Goal: Transaction & Acquisition: Purchase product/service

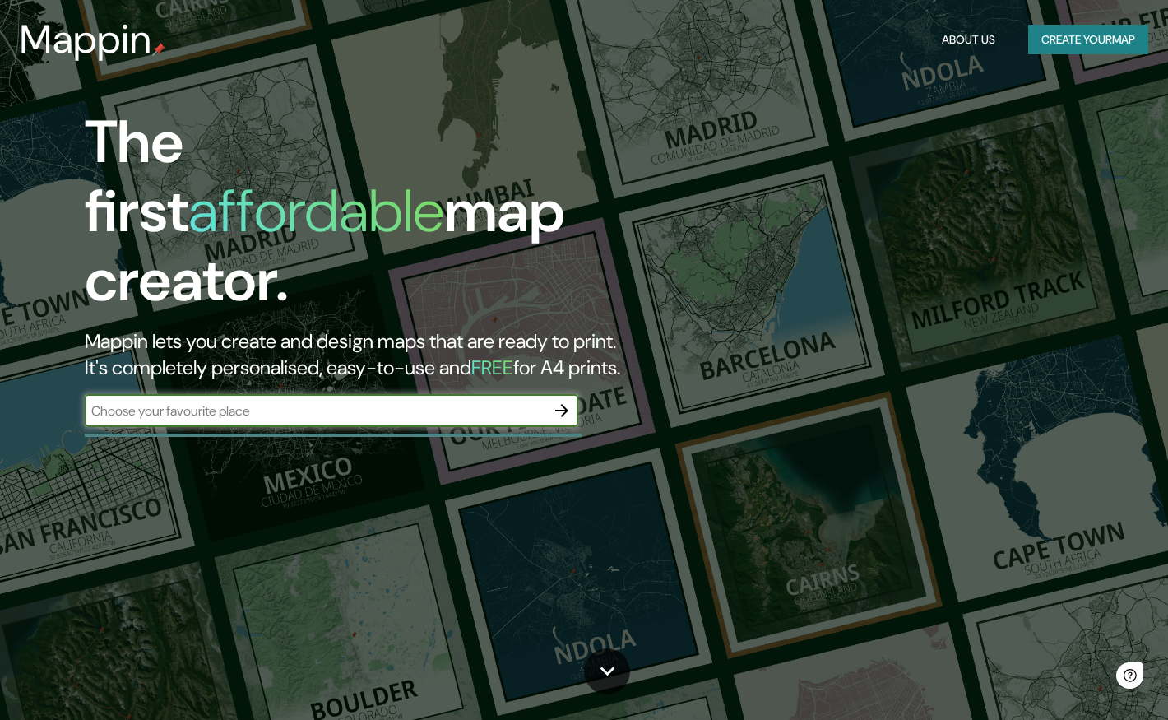
click at [229, 401] on input "text" at bounding box center [315, 410] width 461 height 19
type input "[GEOGRAPHIC_DATA]"
click at [562, 404] on icon "button" at bounding box center [561, 410] width 13 height 13
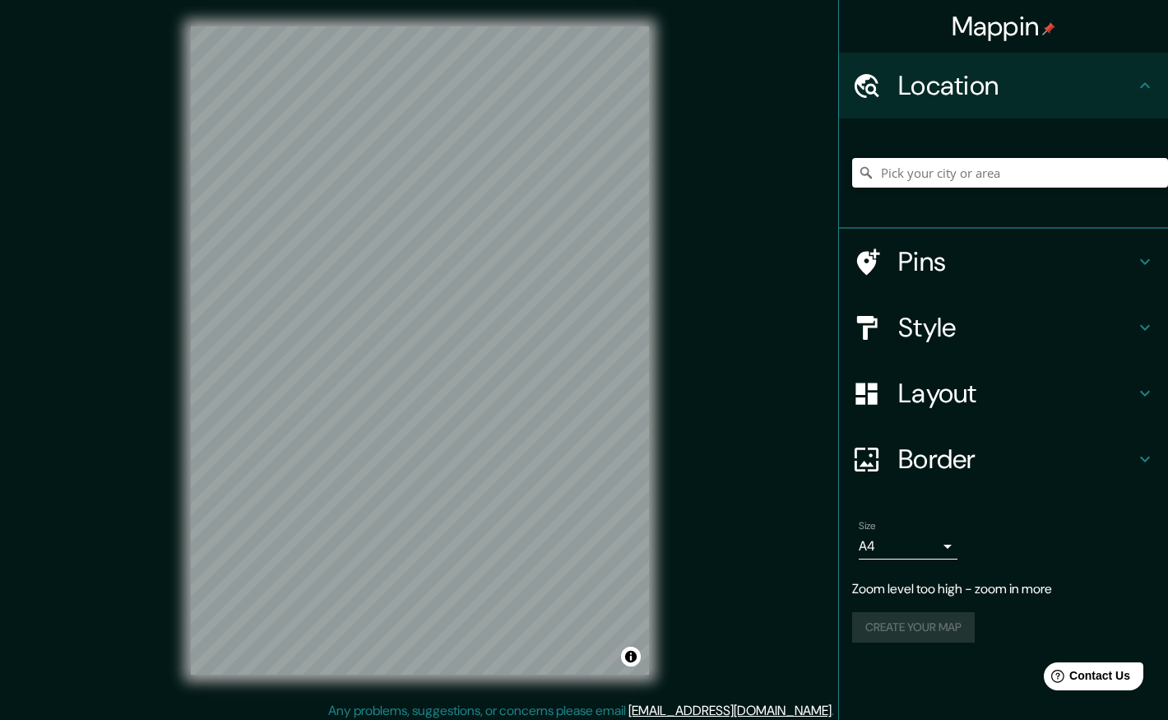
click at [1167, 342] on html "Mappin Location Pins Style Layout Border Choose a border. Hint : you can make l…" at bounding box center [584, 360] width 1168 height 720
click at [993, 172] on input "Pick your city or area" at bounding box center [1010, 173] width 316 height 30
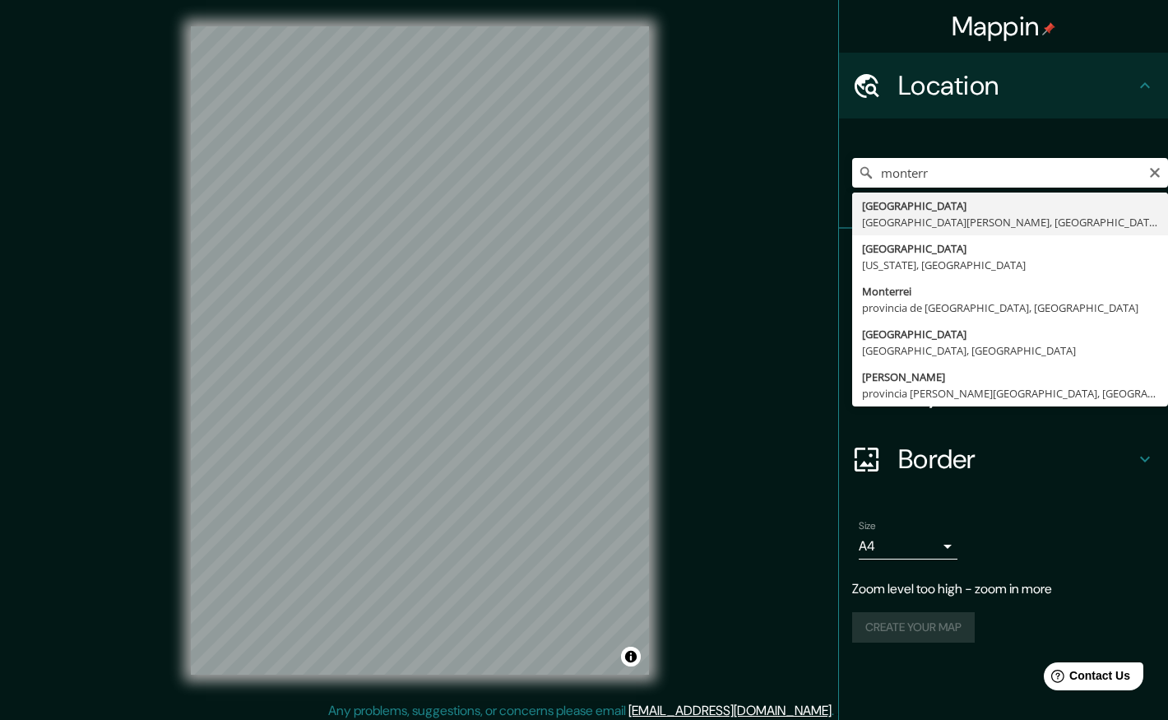
type input "[GEOGRAPHIC_DATA], [GEOGRAPHIC_DATA][PERSON_NAME], [GEOGRAPHIC_DATA]"
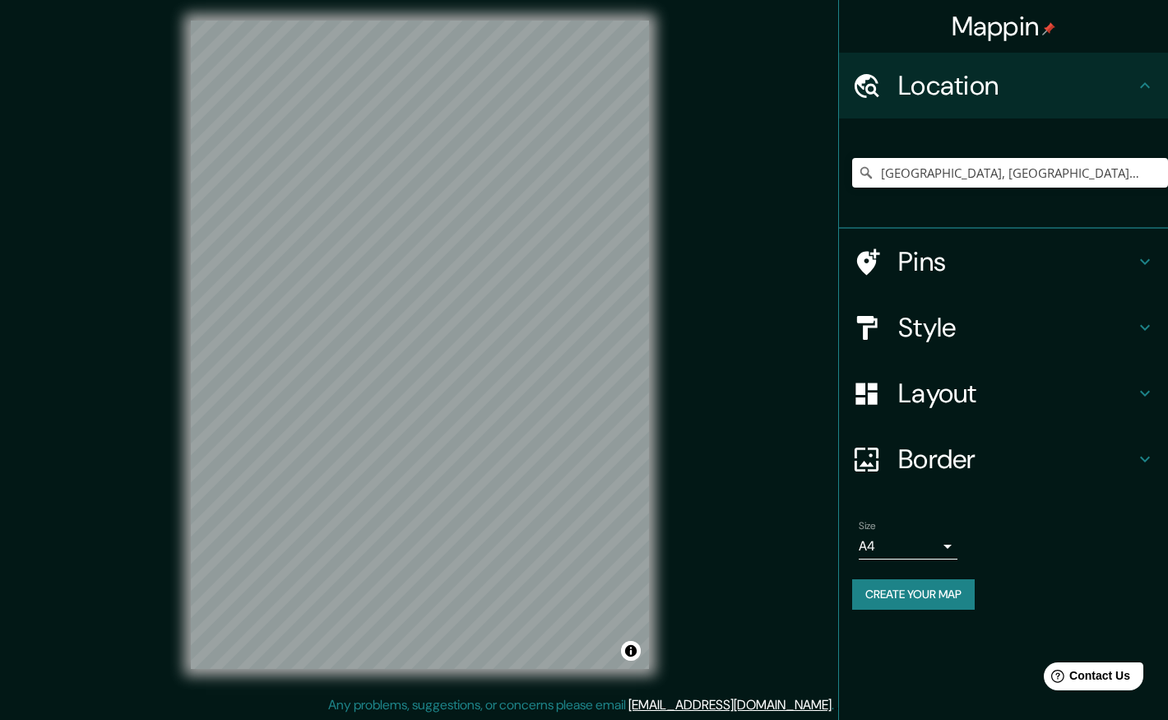
scroll to position [7, 0]
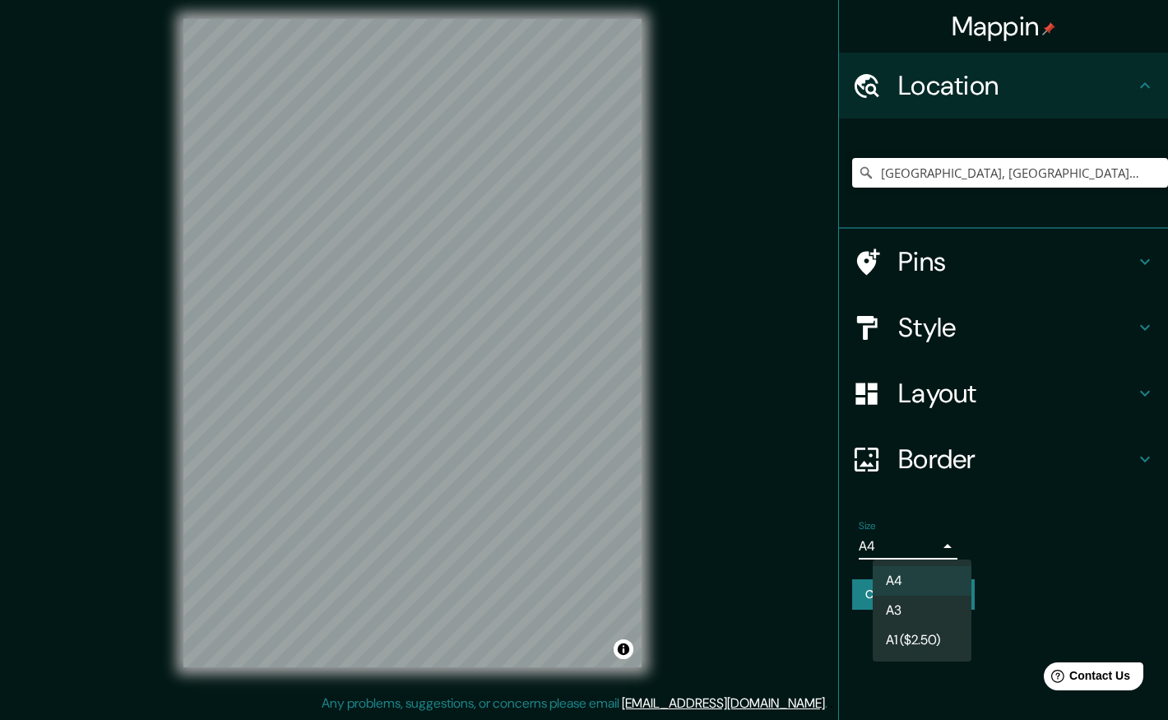
click at [952, 545] on body "Mappin Location [GEOGRAPHIC_DATA], [GEOGRAPHIC_DATA][PERSON_NAME], [GEOGRAPHIC_…" at bounding box center [584, 353] width 1168 height 720
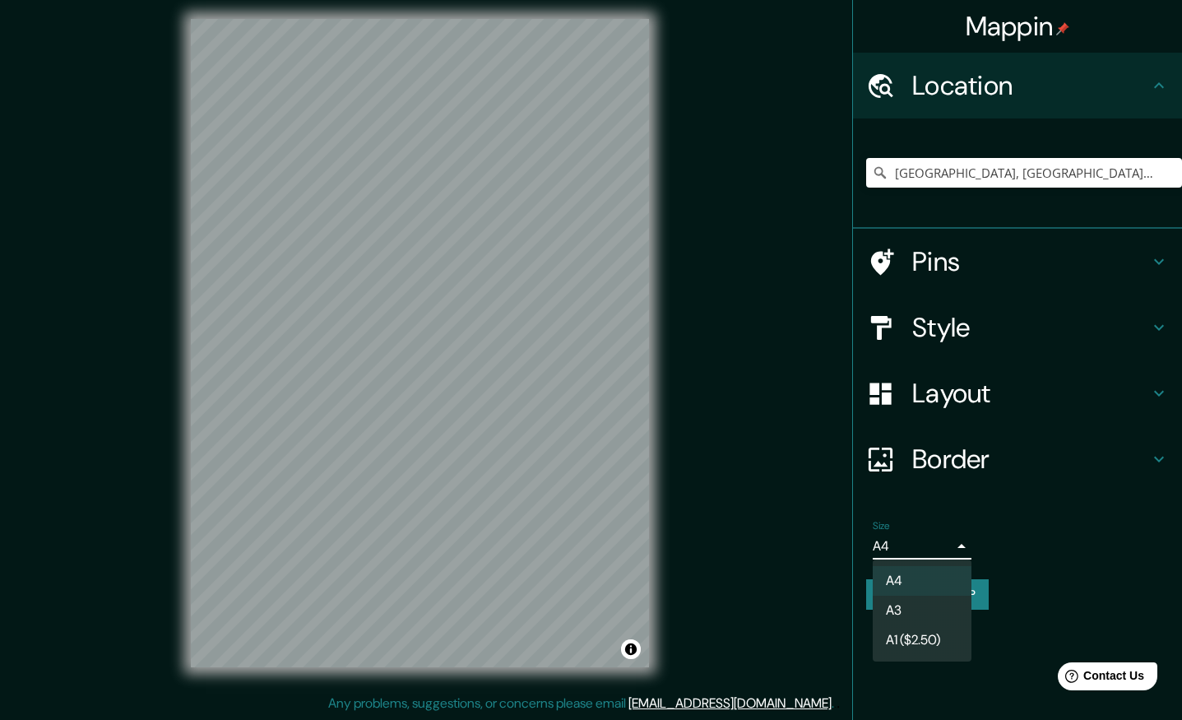
click at [965, 549] on div at bounding box center [591, 360] width 1182 height 720
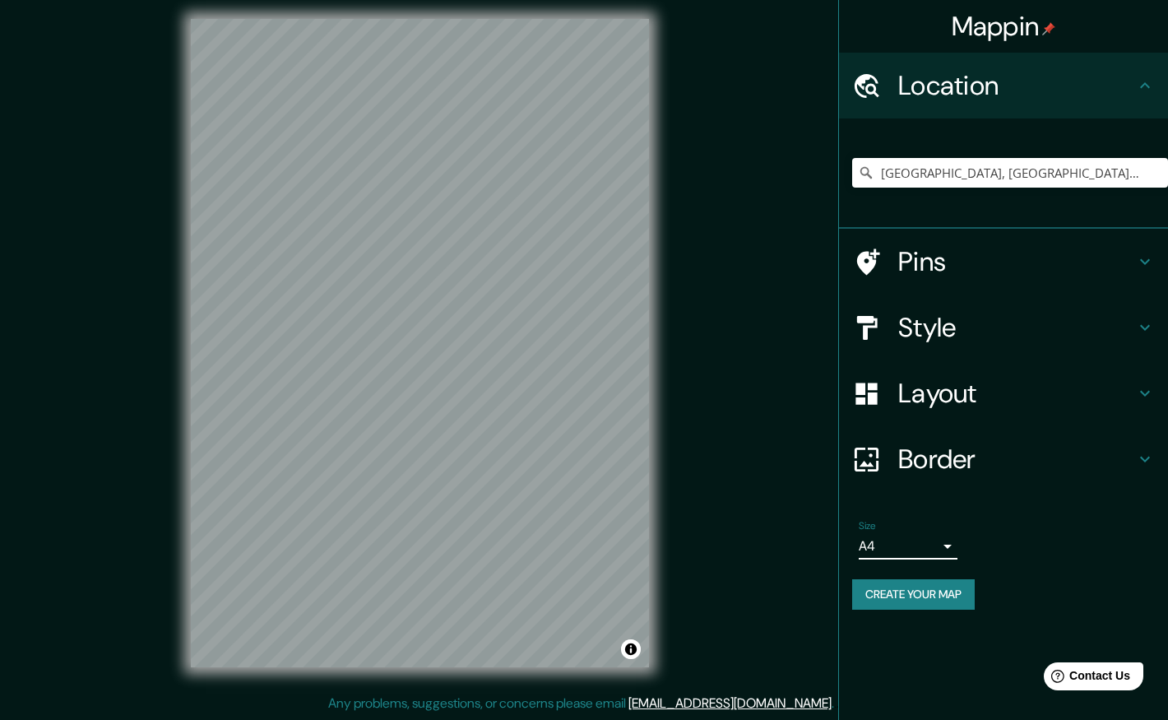
click at [957, 548] on div "Size A4 single" at bounding box center [1003, 539] width 303 height 53
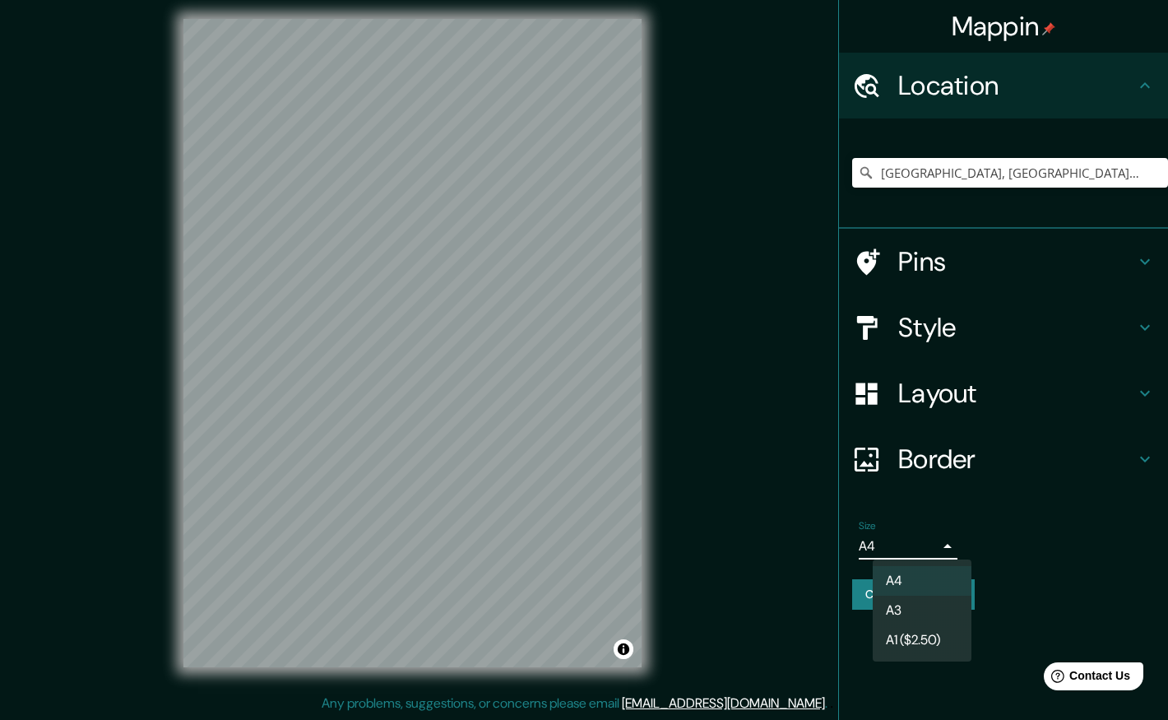
click at [952, 548] on body "Mappin Location [GEOGRAPHIC_DATA], [GEOGRAPHIC_DATA][PERSON_NAME], [GEOGRAPHIC_…" at bounding box center [584, 353] width 1168 height 720
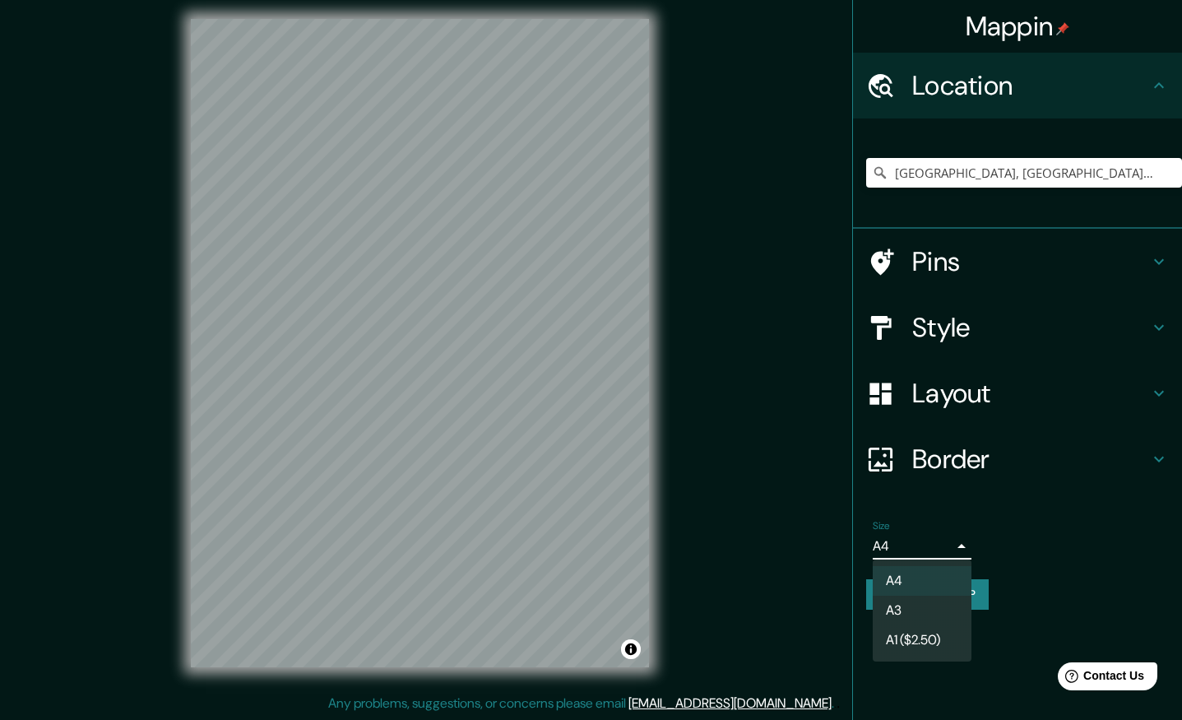
click at [952, 548] on div at bounding box center [591, 360] width 1182 height 720
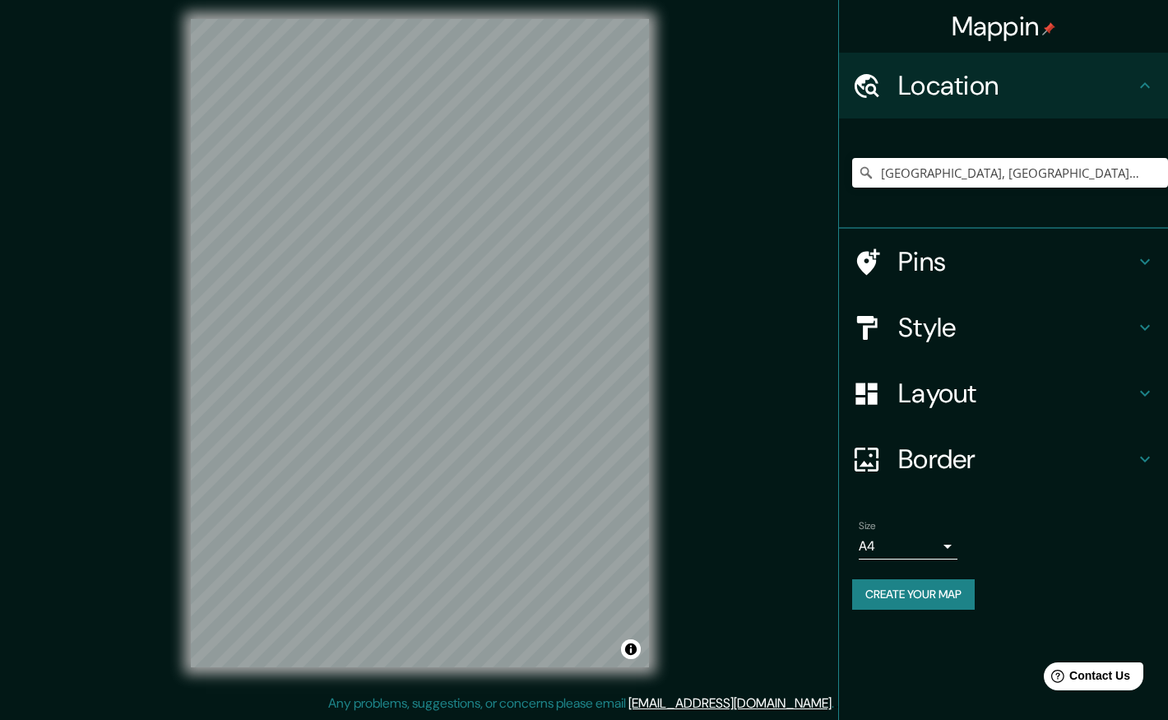
click at [1141, 256] on icon at bounding box center [1145, 262] width 20 height 20
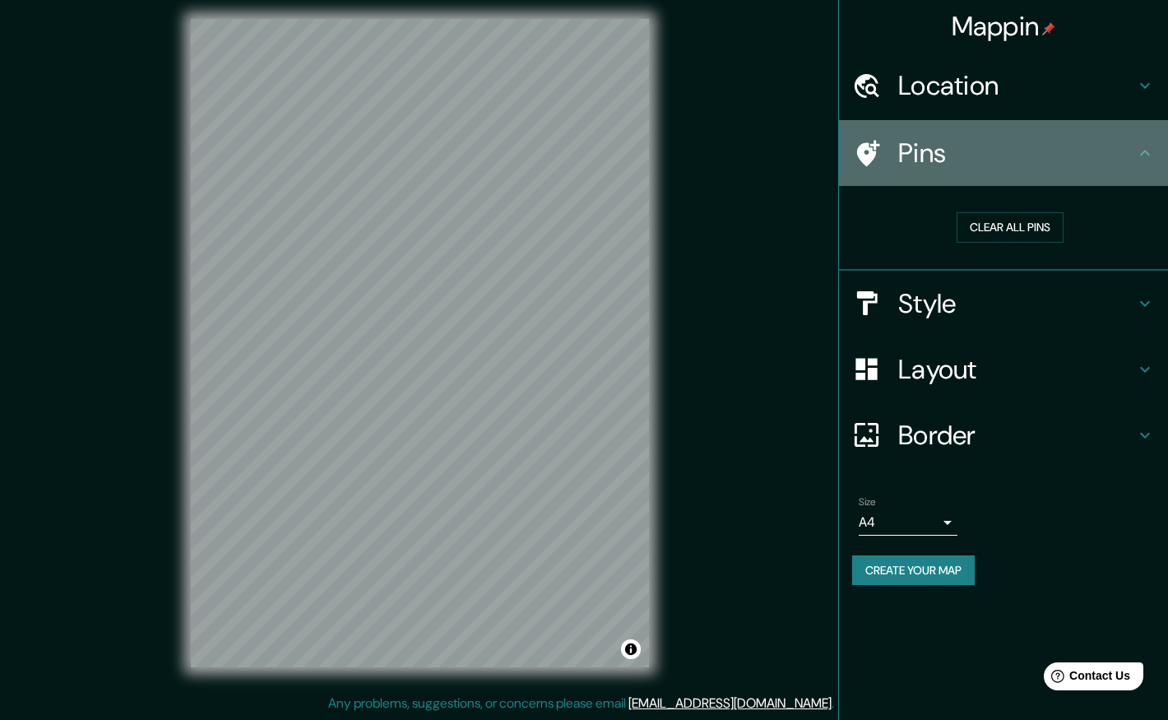
click at [1137, 155] on icon at bounding box center [1145, 153] width 20 height 20
click at [1147, 145] on icon at bounding box center [1145, 153] width 20 height 20
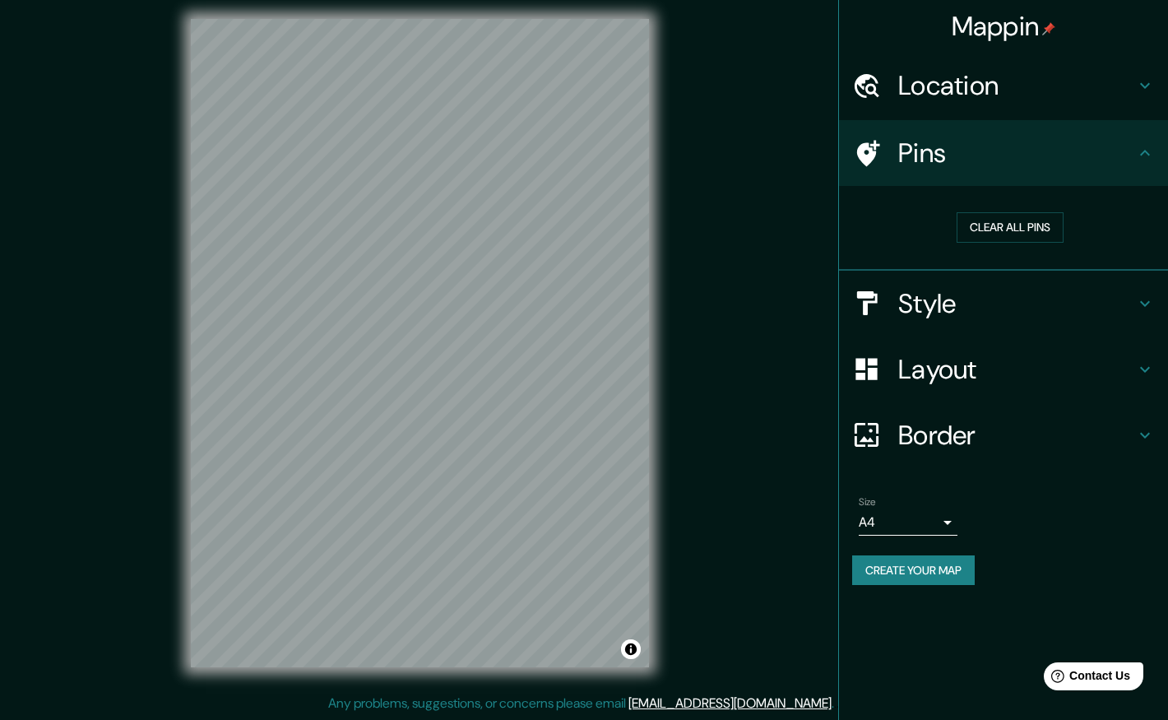
click at [1146, 155] on icon at bounding box center [1145, 153] width 20 height 20
click at [1002, 231] on button "Clear all pins" at bounding box center [1010, 227] width 107 height 30
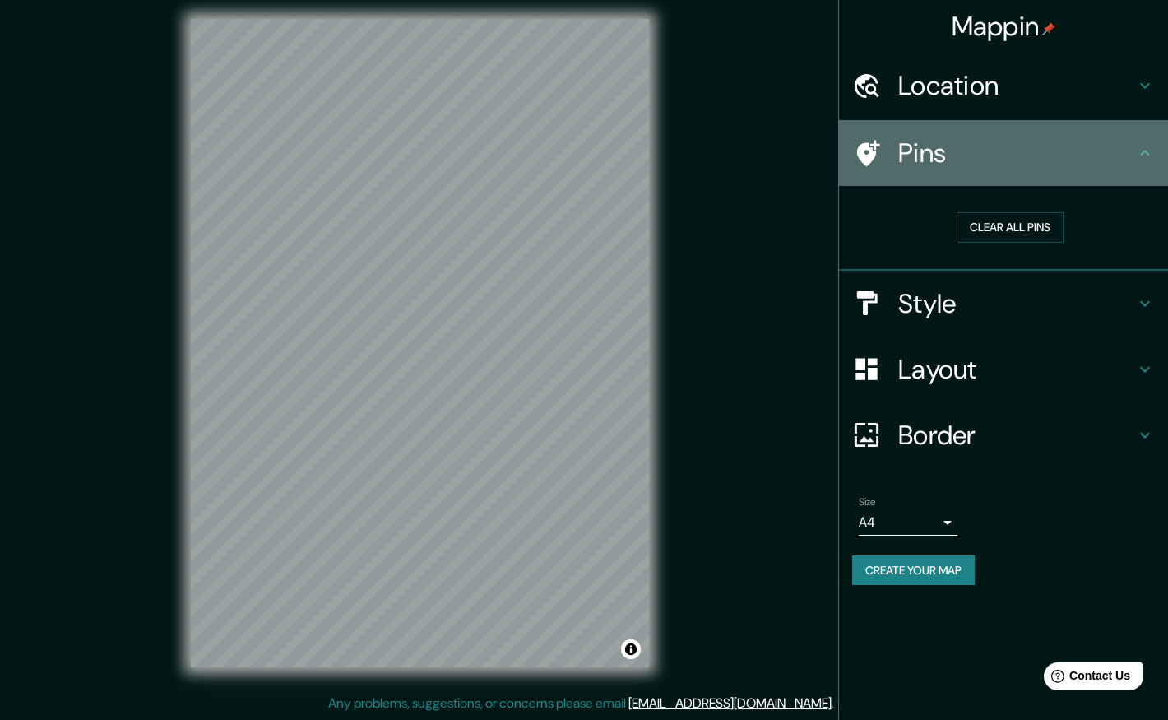
click at [1143, 152] on icon at bounding box center [1145, 153] width 10 height 6
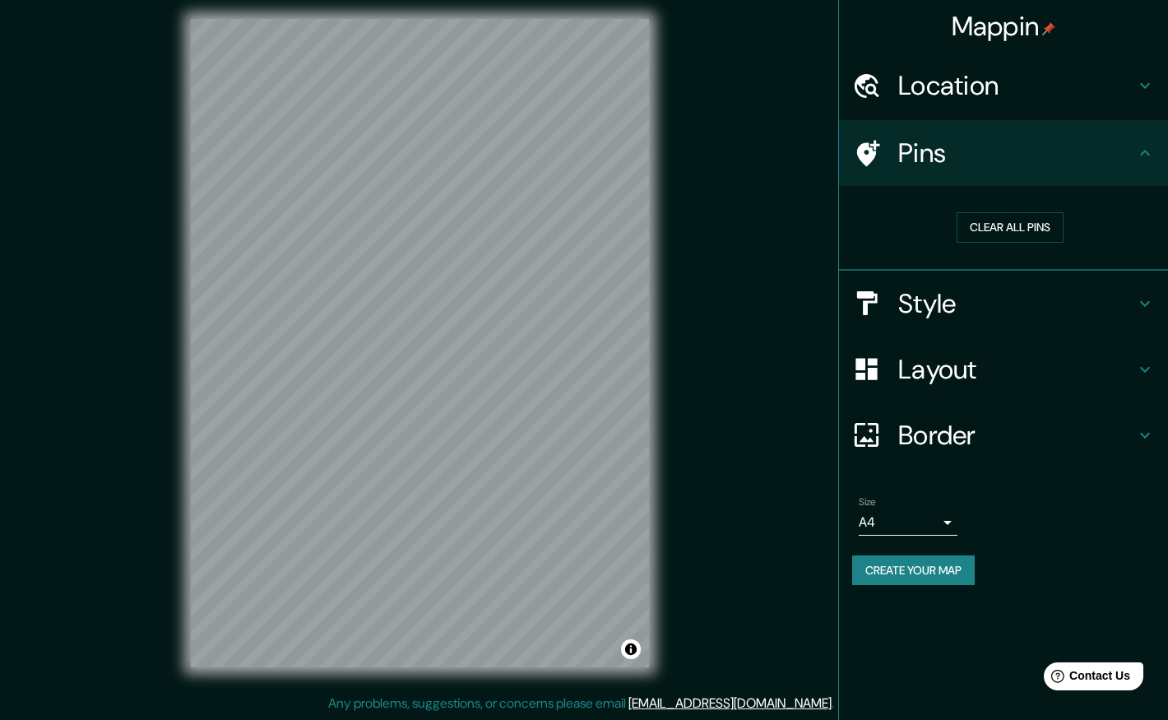
click at [1149, 304] on icon at bounding box center [1145, 304] width 20 height 20
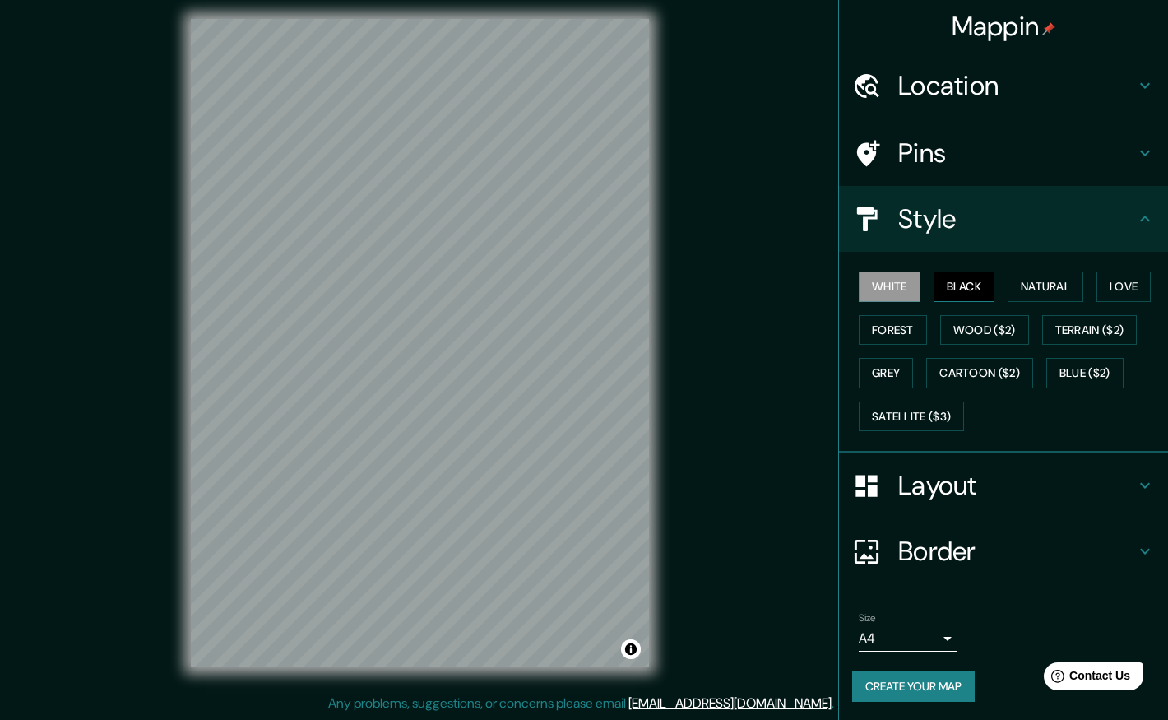
click at [951, 282] on button "Black" at bounding box center [965, 286] width 62 height 30
click at [1057, 288] on button "Natural" at bounding box center [1046, 286] width 76 height 30
click at [1109, 288] on button "Love" at bounding box center [1123, 286] width 54 height 30
click at [869, 341] on button "Forest" at bounding box center [893, 330] width 68 height 30
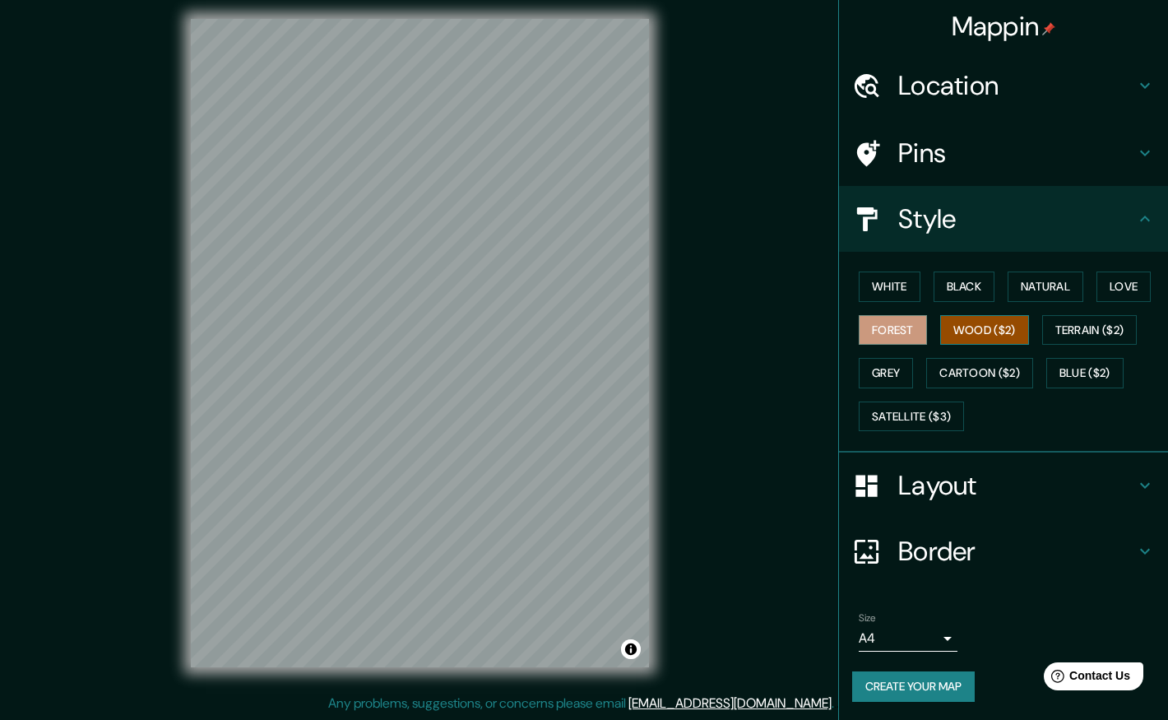
click at [957, 341] on button "Wood ($2)" at bounding box center [984, 330] width 89 height 30
click at [882, 282] on button "White" at bounding box center [890, 286] width 62 height 30
click at [1120, 220] on h4 "Style" at bounding box center [1016, 218] width 237 height 33
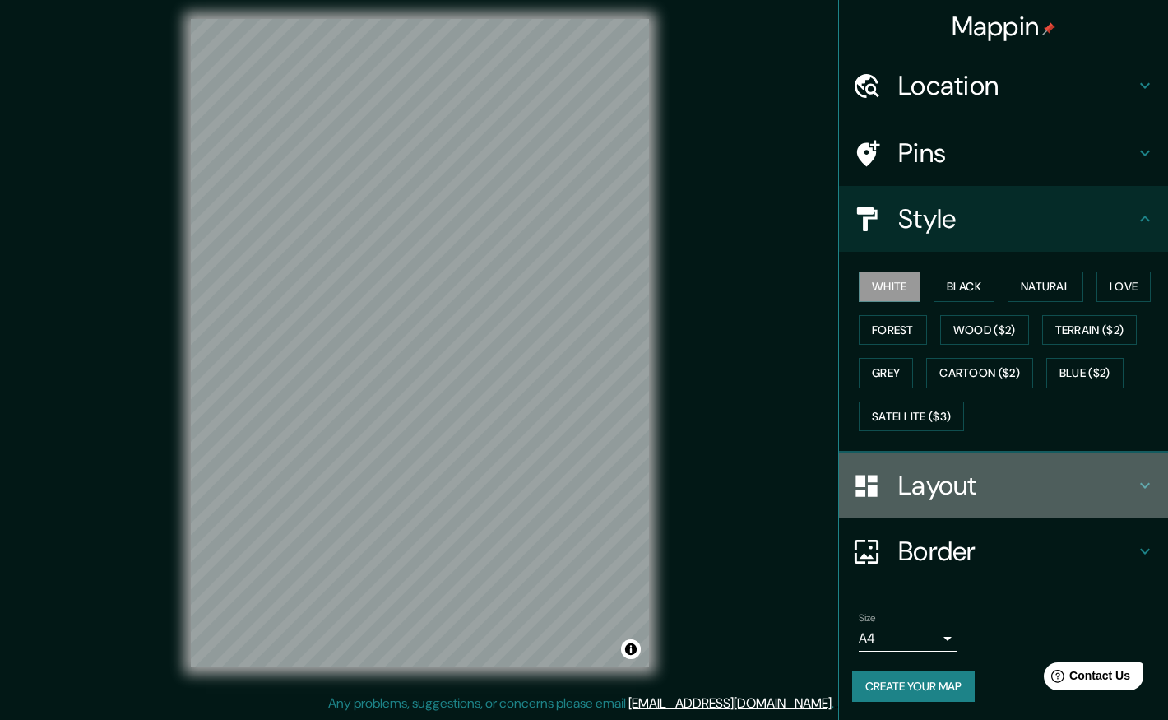
click at [1137, 494] on icon at bounding box center [1145, 485] width 20 height 20
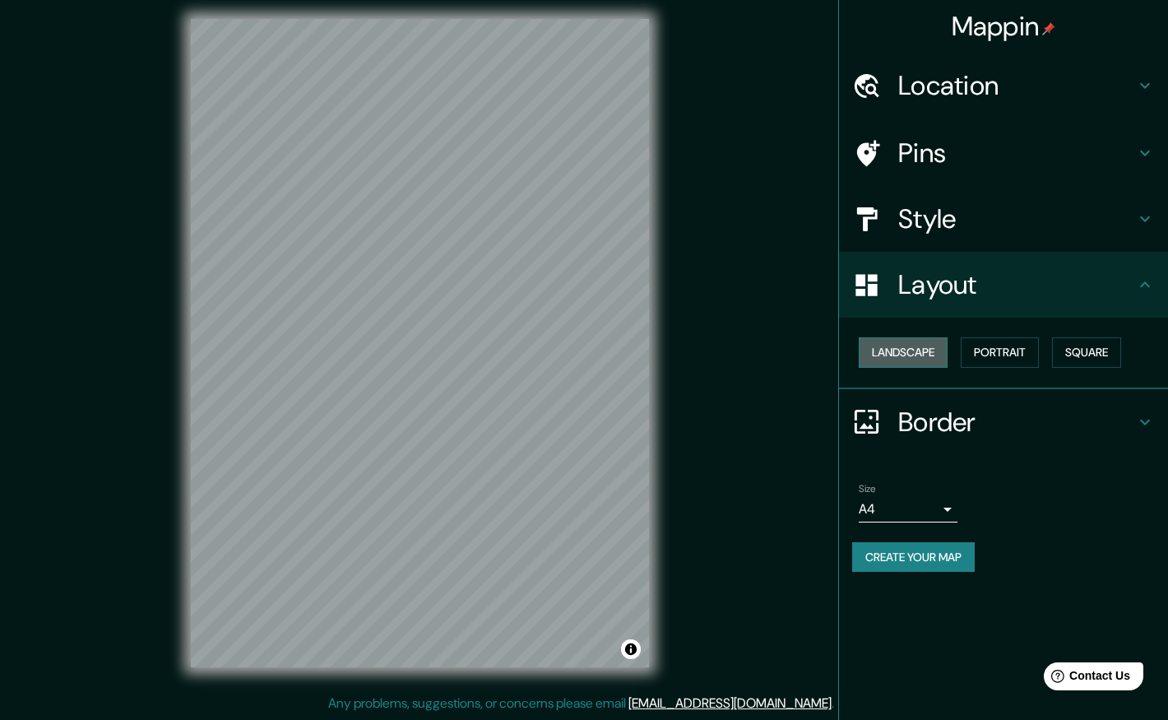
click at [909, 361] on button "Landscape" at bounding box center [903, 352] width 89 height 30
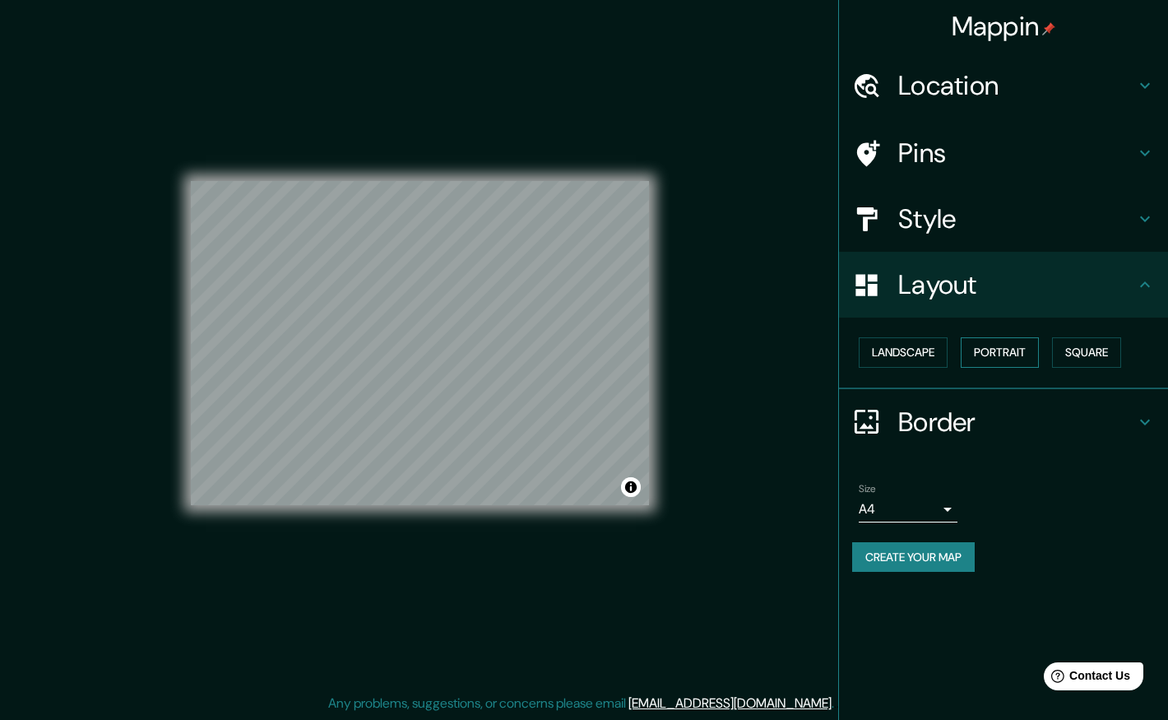
click at [1023, 355] on button "Portrait" at bounding box center [1000, 352] width 78 height 30
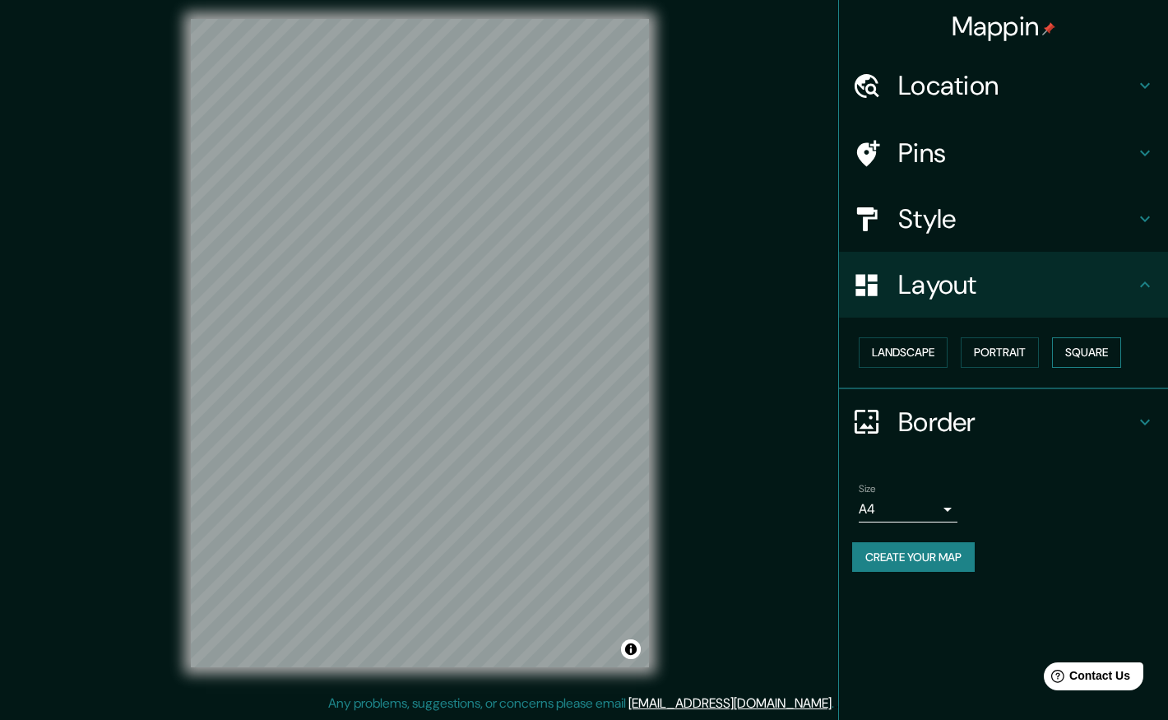
click at [1081, 349] on button "Square" at bounding box center [1086, 352] width 69 height 30
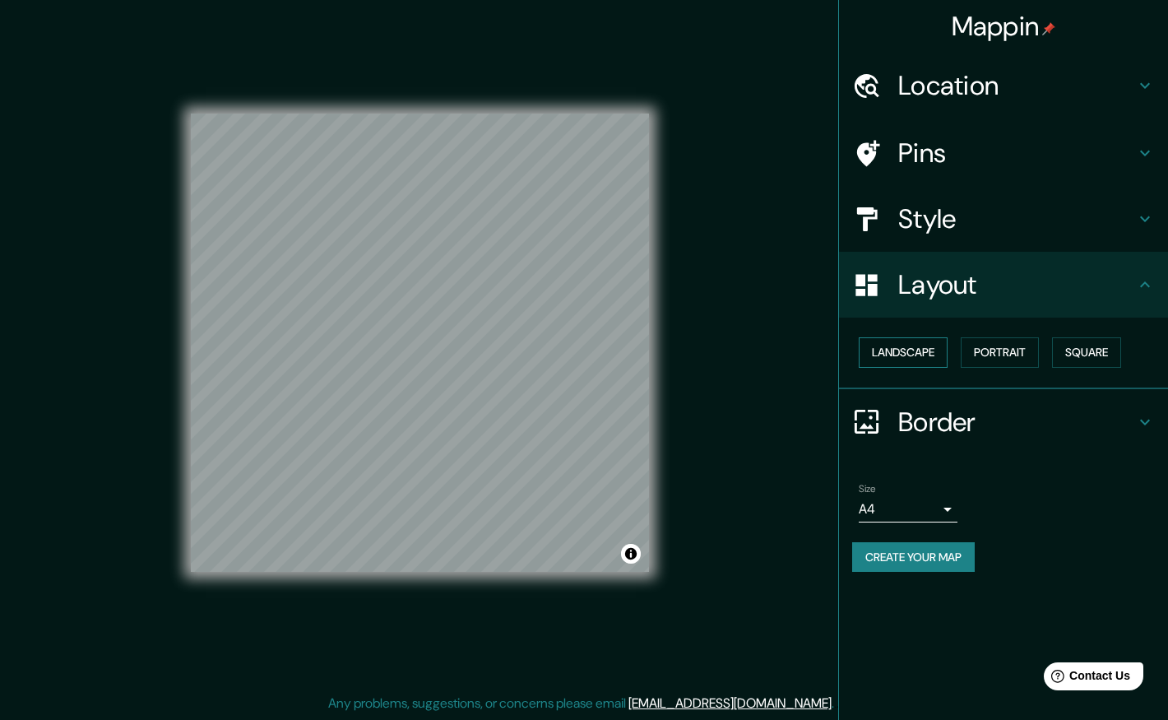
click at [869, 355] on button "Landscape" at bounding box center [903, 352] width 89 height 30
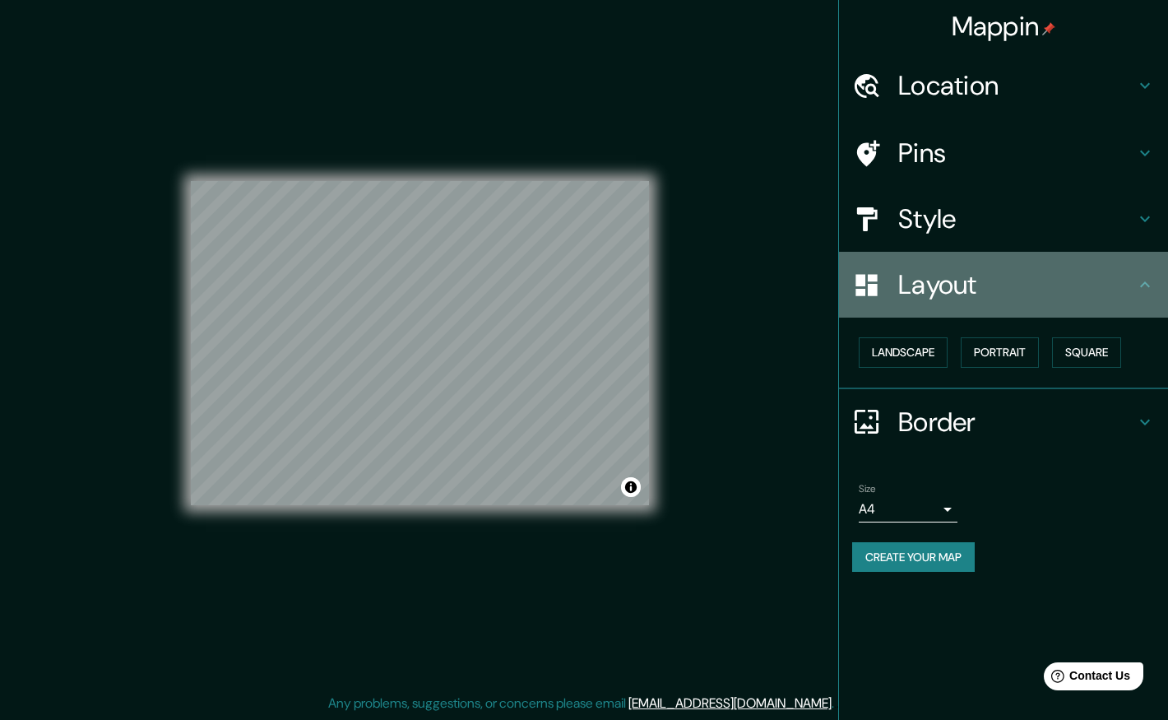
click at [1142, 287] on icon at bounding box center [1145, 285] width 20 height 20
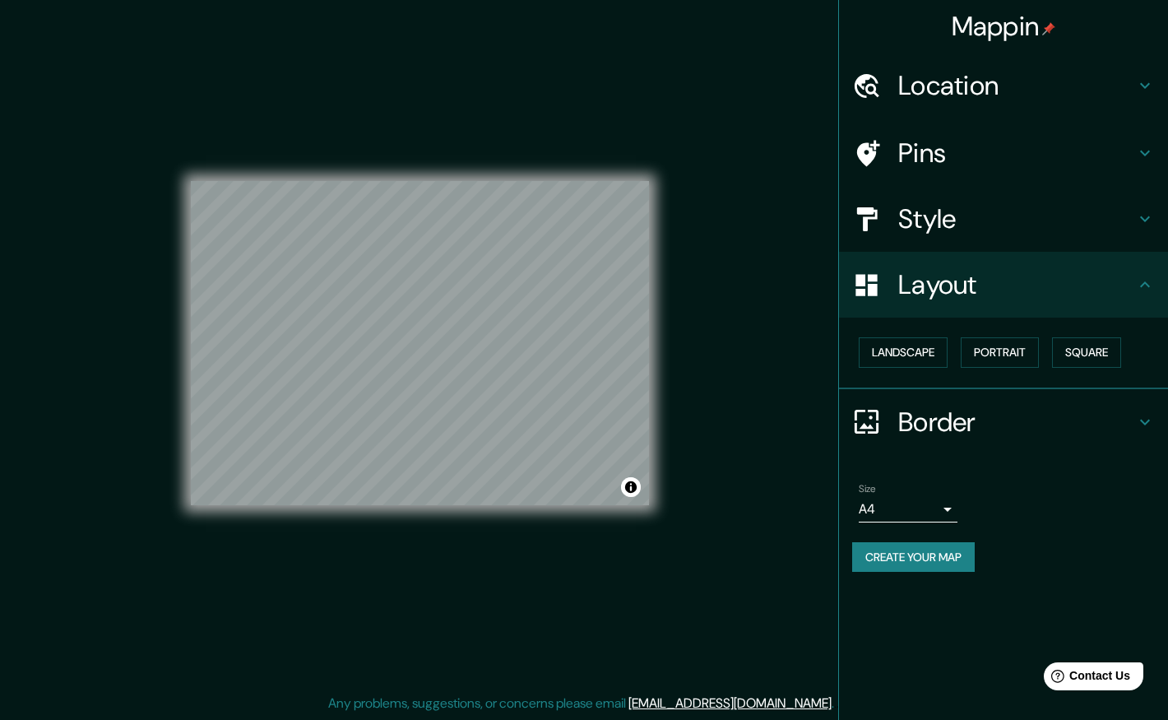
click at [1151, 417] on icon at bounding box center [1145, 422] width 20 height 20
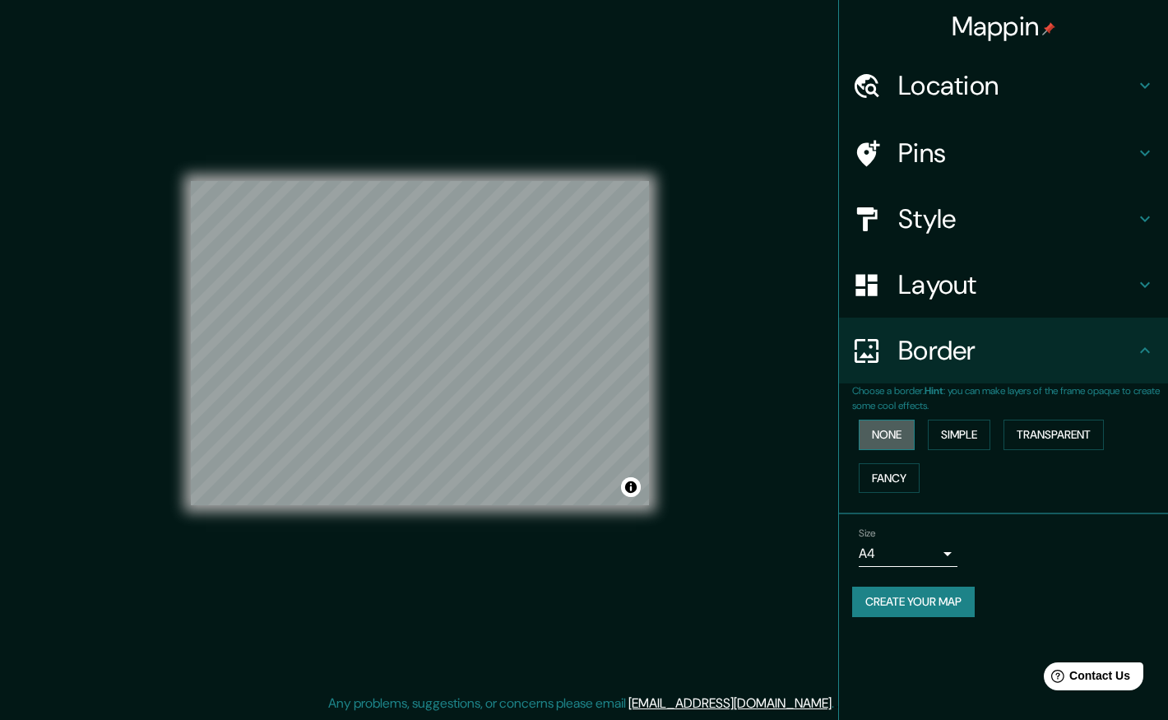
click at [877, 439] on button "None" at bounding box center [887, 435] width 56 height 30
click at [989, 432] on button "Simple" at bounding box center [959, 435] width 63 height 30
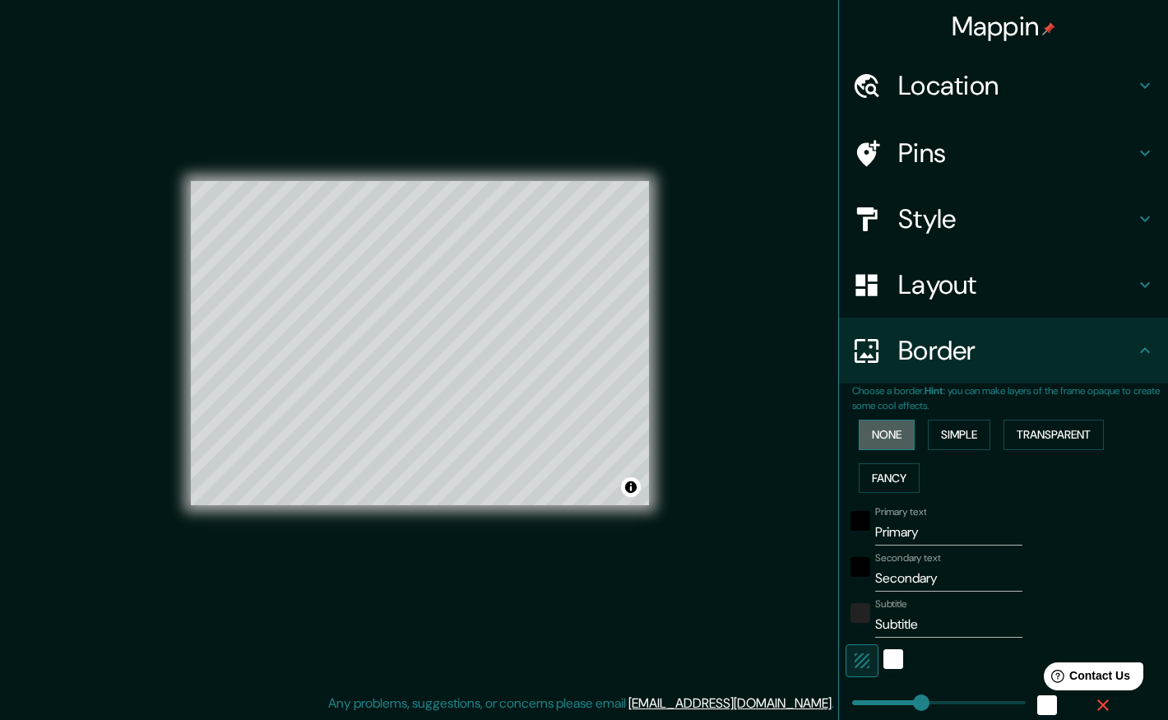
click at [883, 433] on button "None" at bounding box center [887, 435] width 56 height 30
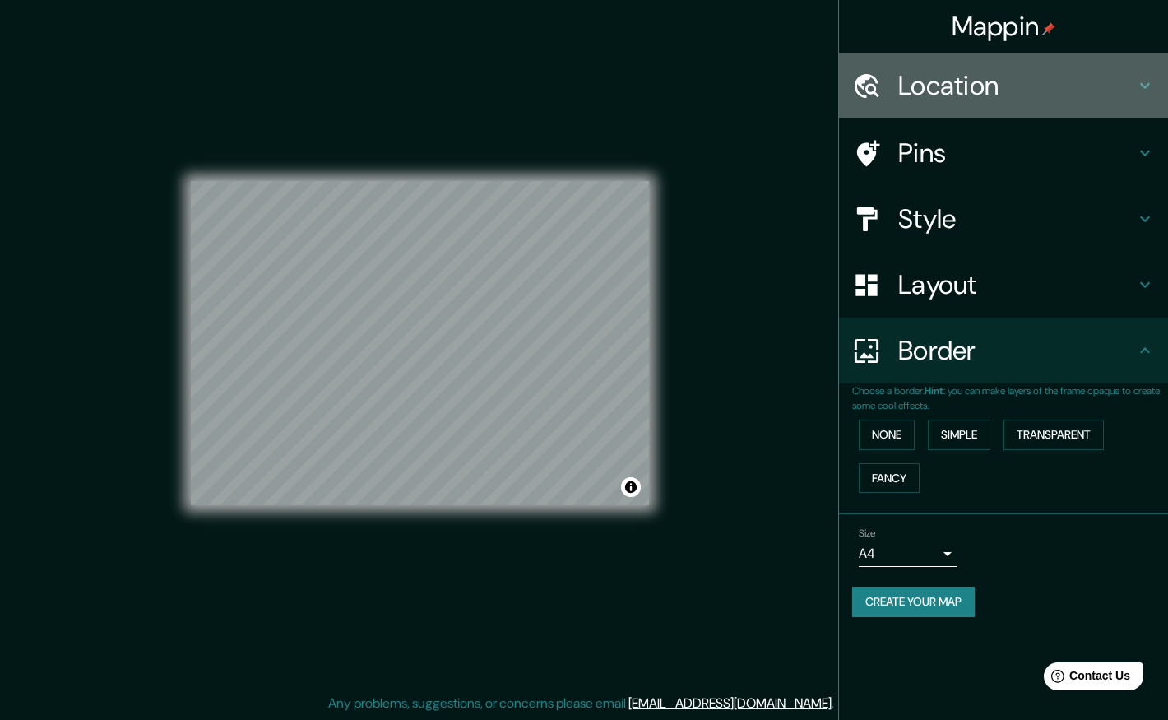
click at [1153, 77] on icon at bounding box center [1145, 86] width 20 height 20
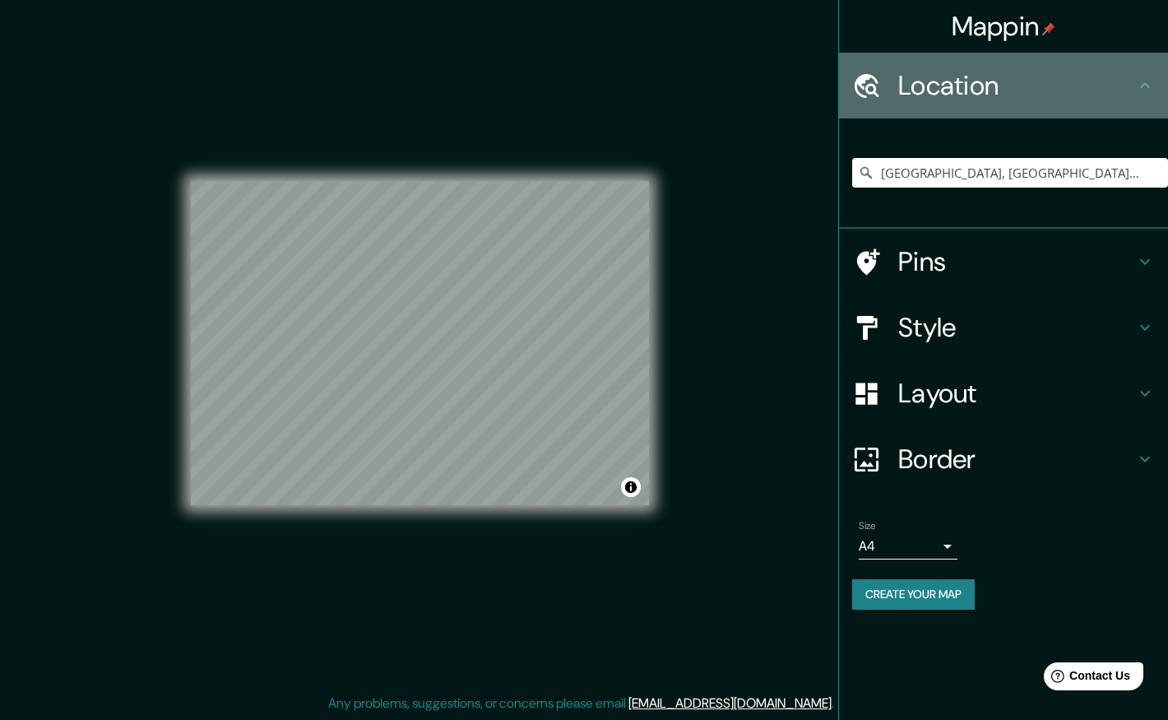
click at [1141, 90] on icon at bounding box center [1145, 86] width 20 height 20
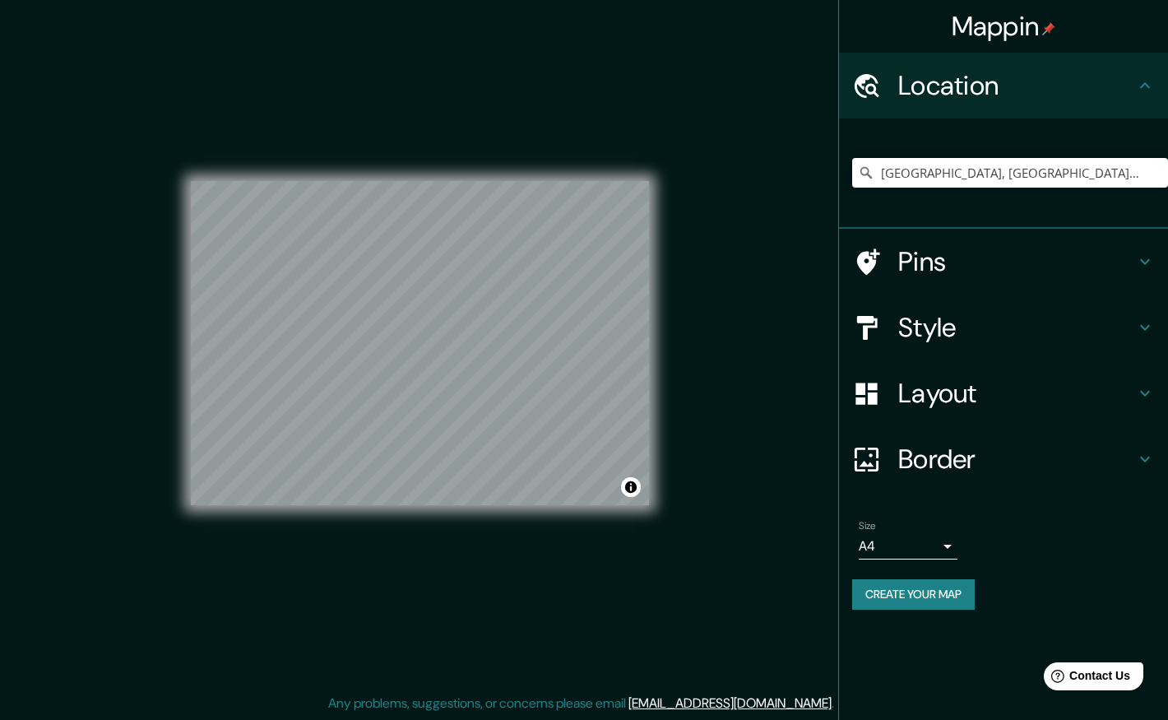
click at [1150, 254] on icon at bounding box center [1145, 262] width 20 height 20
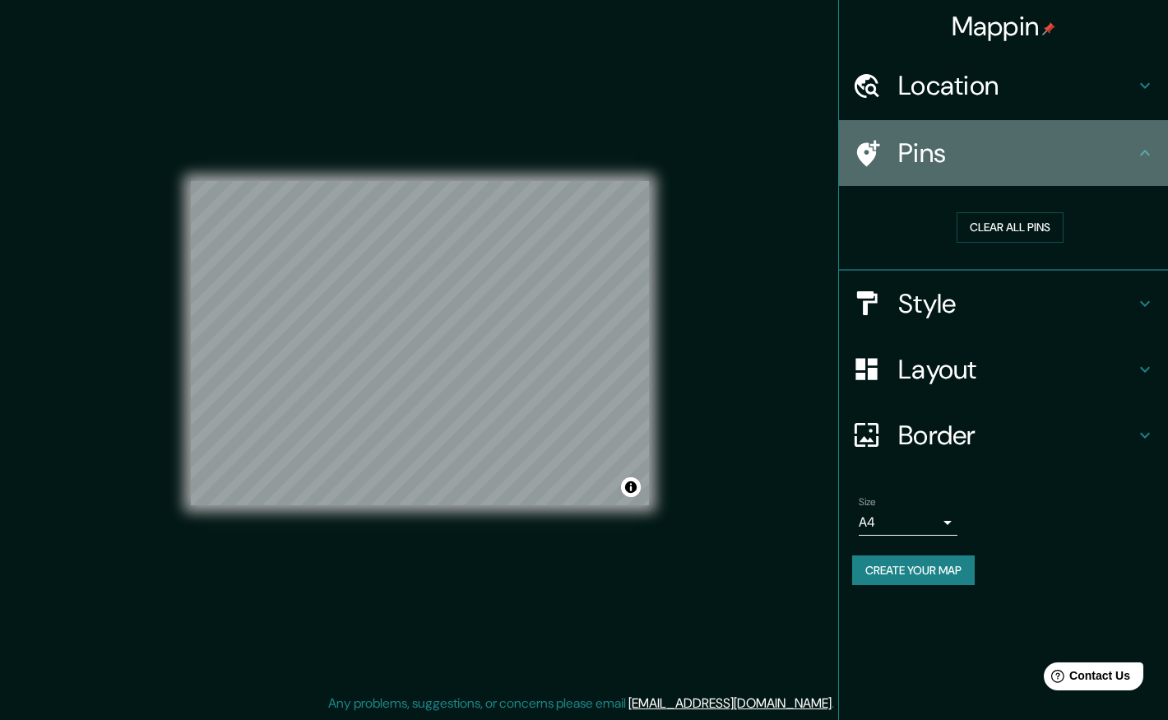
click at [1012, 146] on h4 "Pins" at bounding box center [1016, 153] width 237 height 33
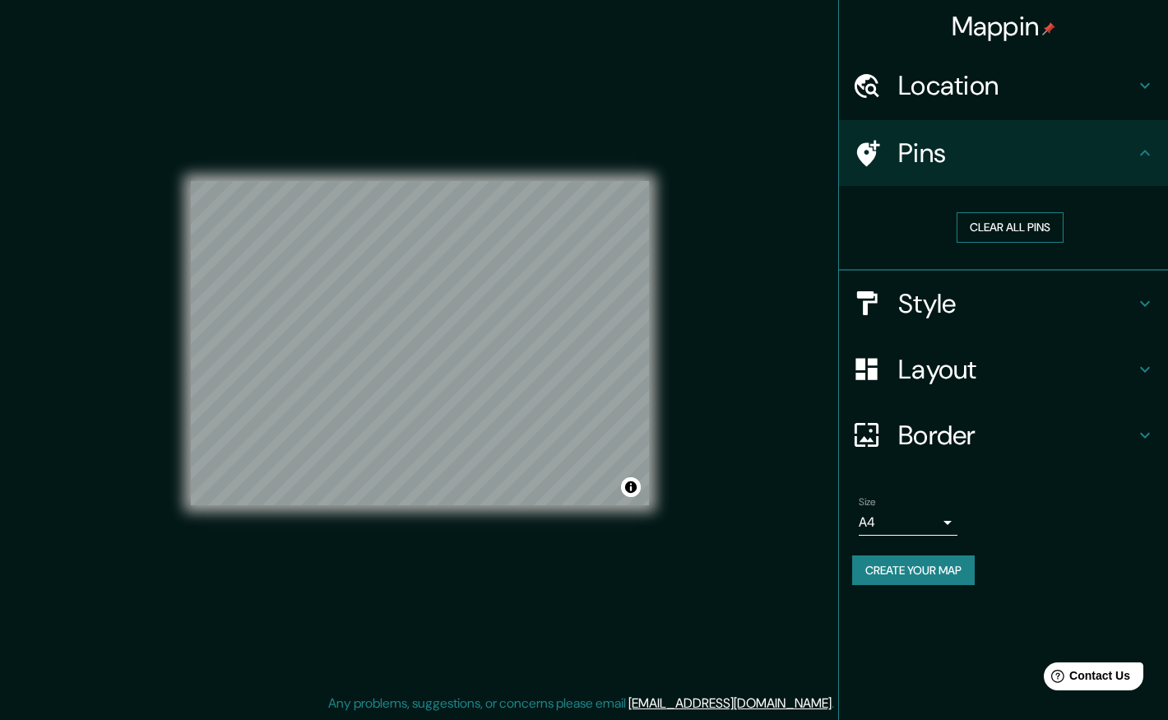
click at [1018, 233] on button "Clear all pins" at bounding box center [1010, 227] width 107 height 30
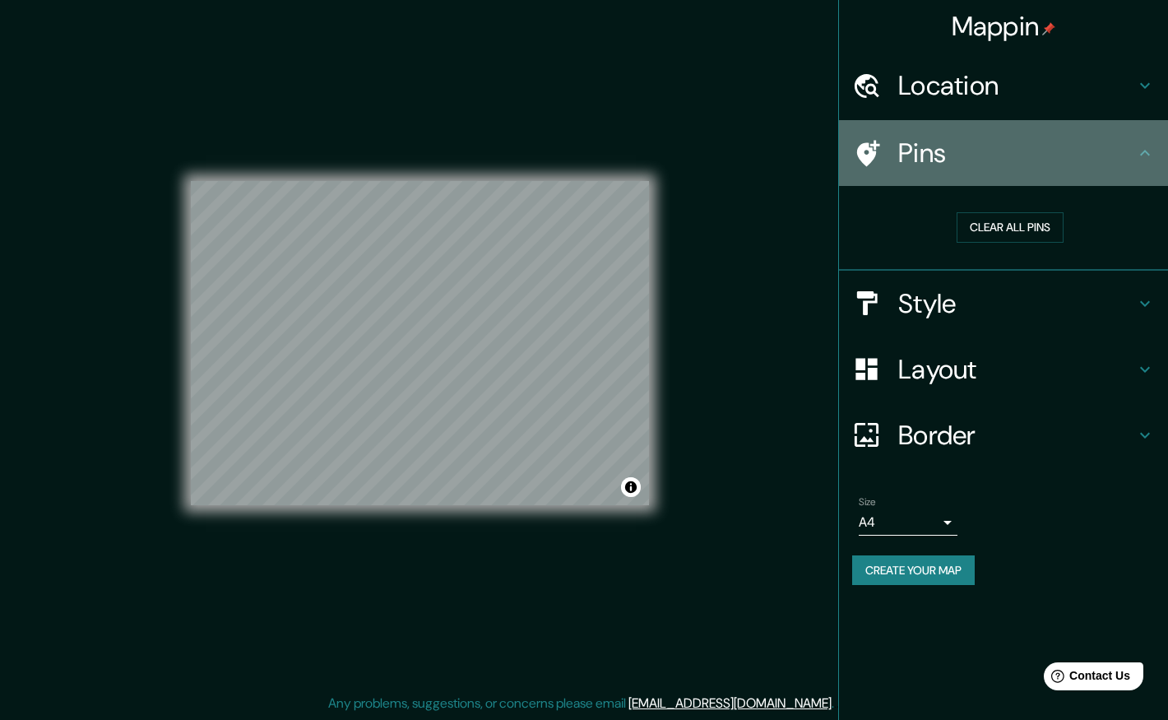
click at [948, 149] on h4 "Pins" at bounding box center [1016, 153] width 237 height 33
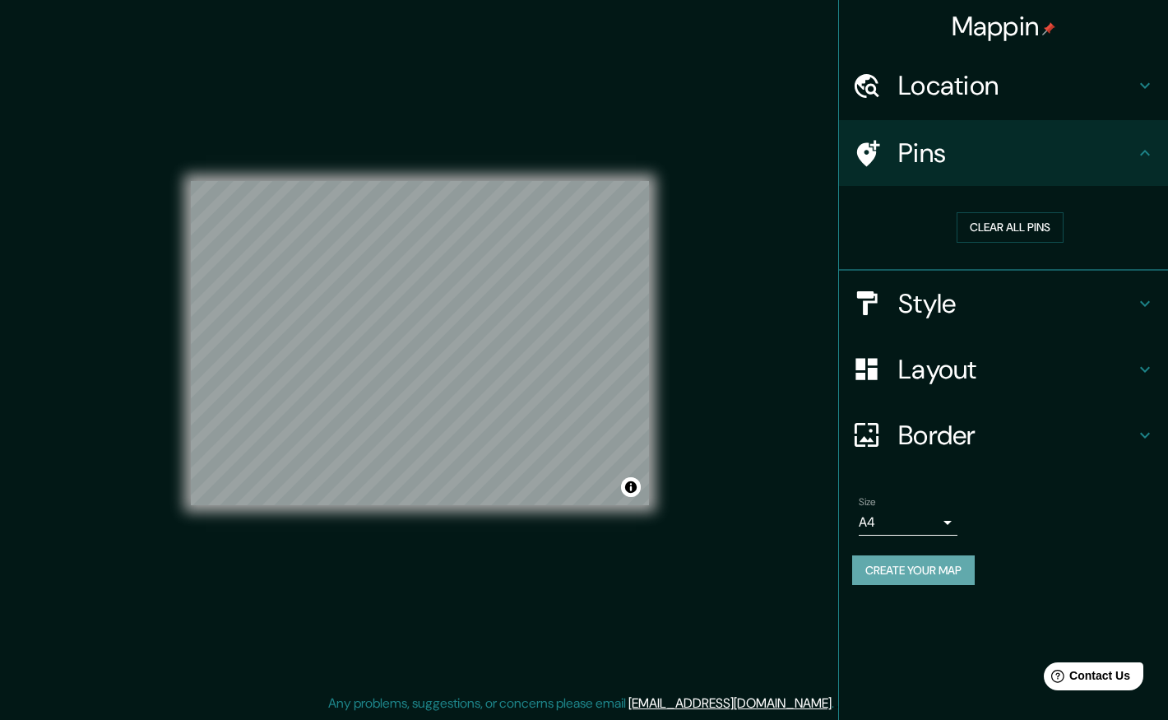
click at [941, 581] on button "Create your map" at bounding box center [913, 570] width 123 height 30
click at [1030, 588] on div "Size A4 single Create your map" at bounding box center [1003, 543] width 303 height 109
click at [938, 571] on button "Create your map" at bounding box center [913, 570] width 123 height 30
click at [1139, 155] on icon at bounding box center [1145, 153] width 20 height 20
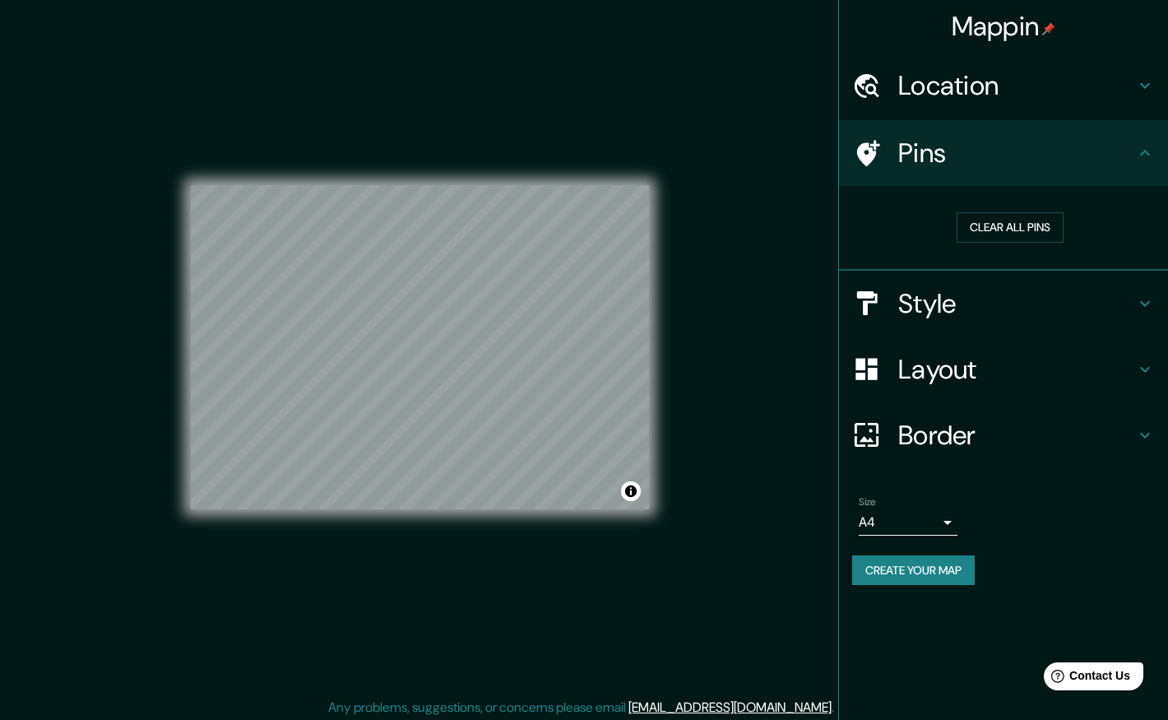
scroll to position [0, 0]
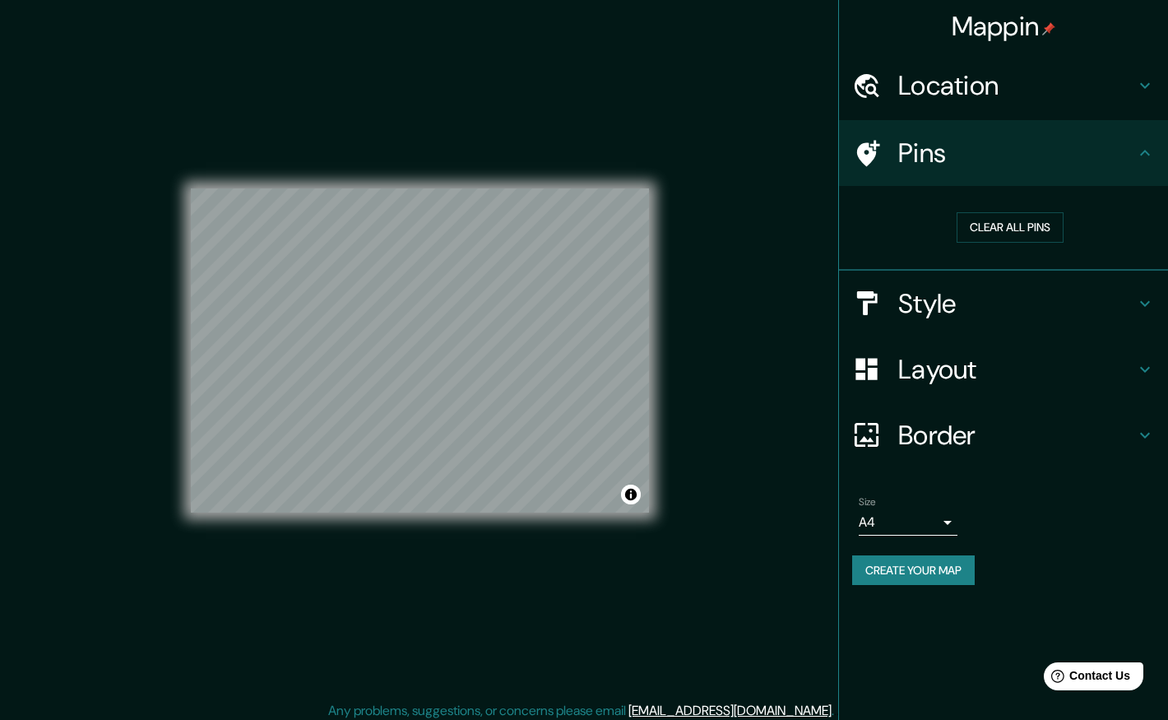
click at [1139, 156] on icon at bounding box center [1145, 153] width 20 height 20
click at [1151, 76] on icon at bounding box center [1145, 86] width 20 height 20
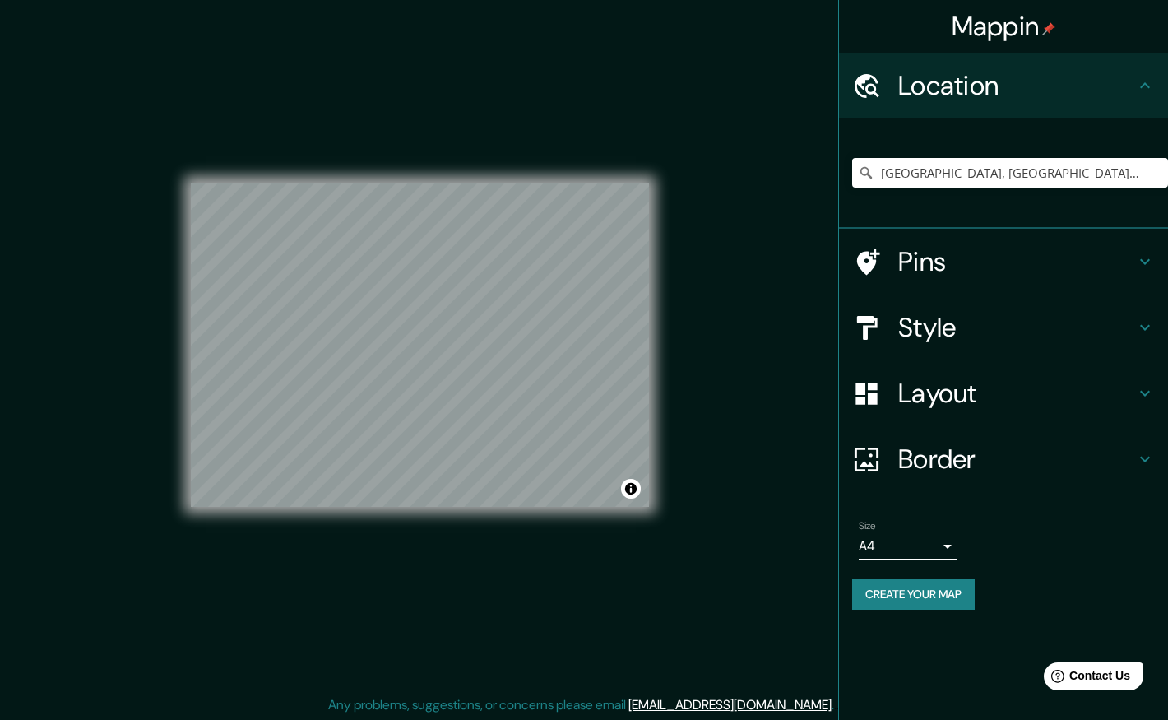
scroll to position [7, 0]
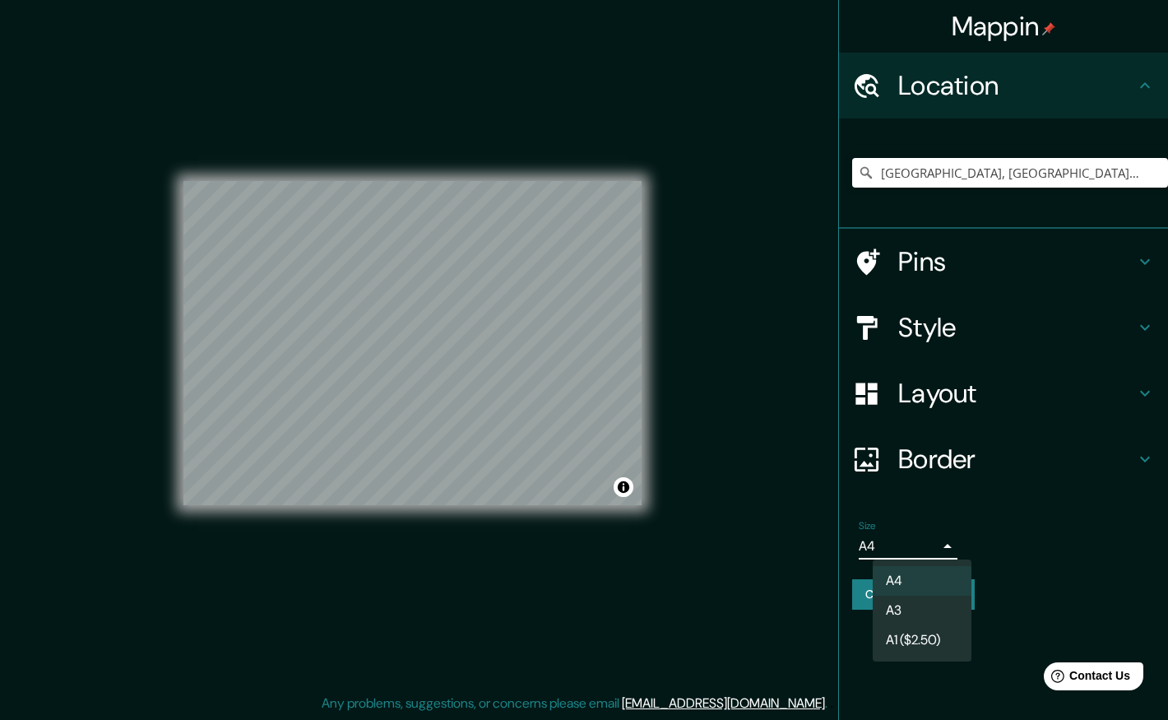
click at [949, 545] on body "Mappin Location [GEOGRAPHIC_DATA], [GEOGRAPHIC_DATA][PERSON_NAME], [GEOGRAPHIC_…" at bounding box center [584, 353] width 1168 height 720
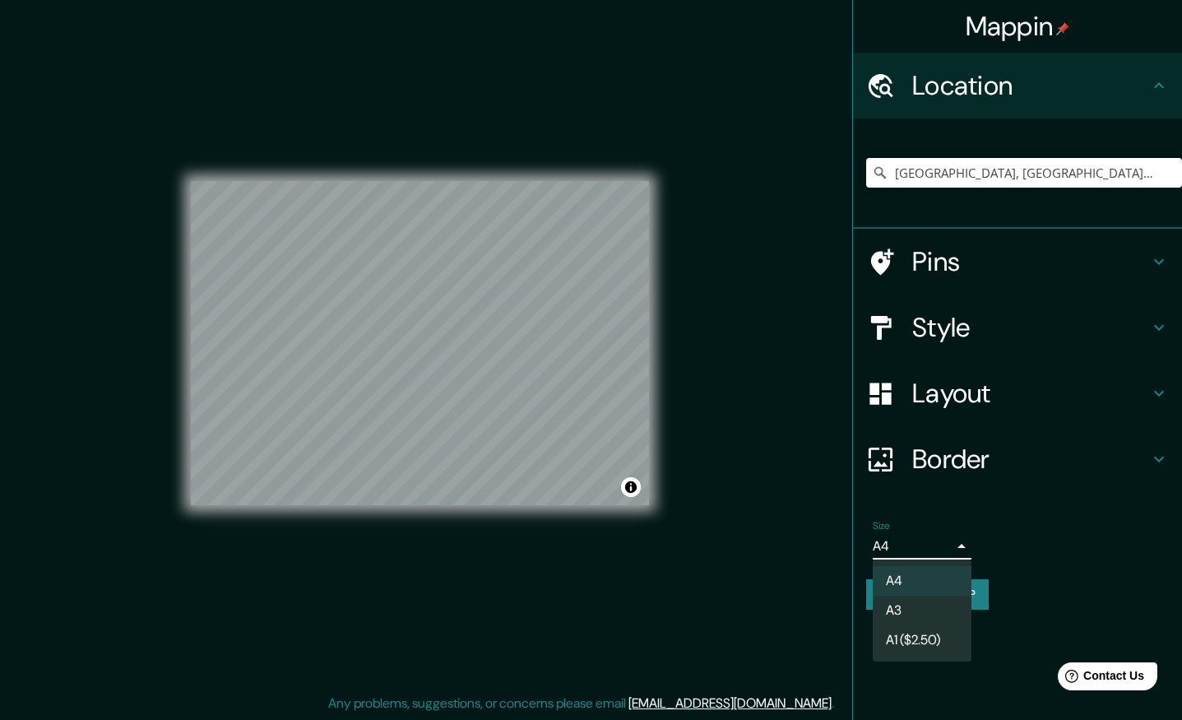
click at [949, 545] on div at bounding box center [591, 360] width 1182 height 720
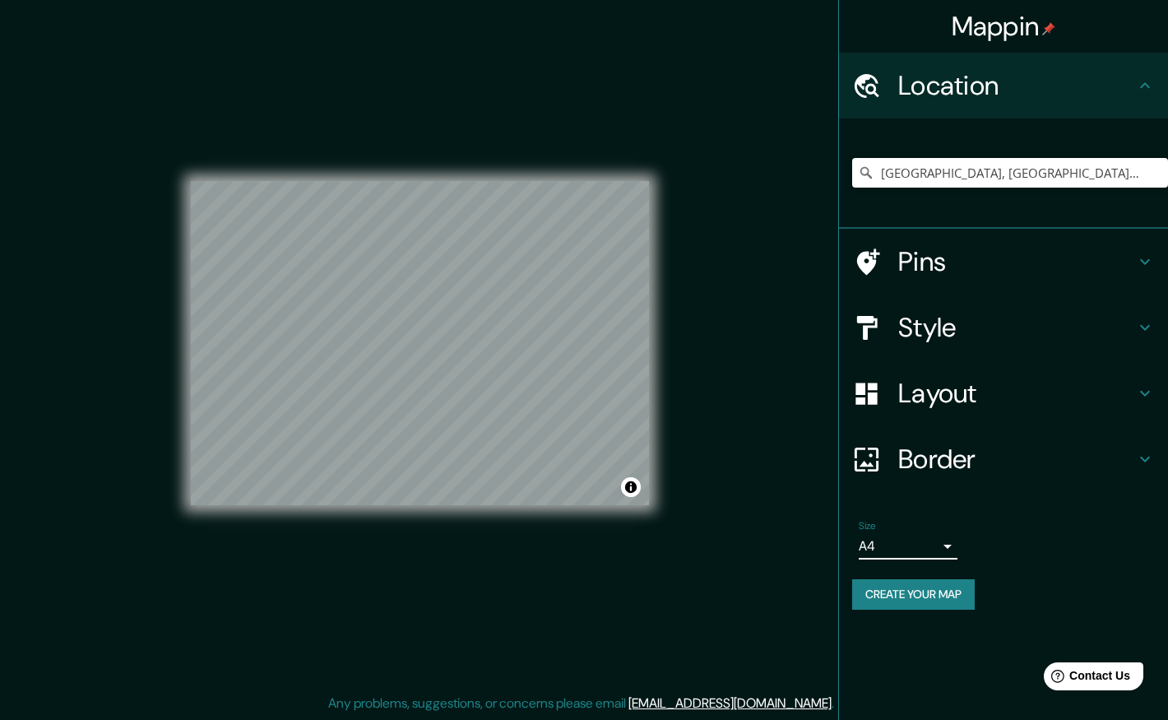
click at [948, 553] on body "Mappin Location [GEOGRAPHIC_DATA], [GEOGRAPHIC_DATA][PERSON_NAME], [GEOGRAPHIC_…" at bounding box center [584, 353] width 1168 height 720
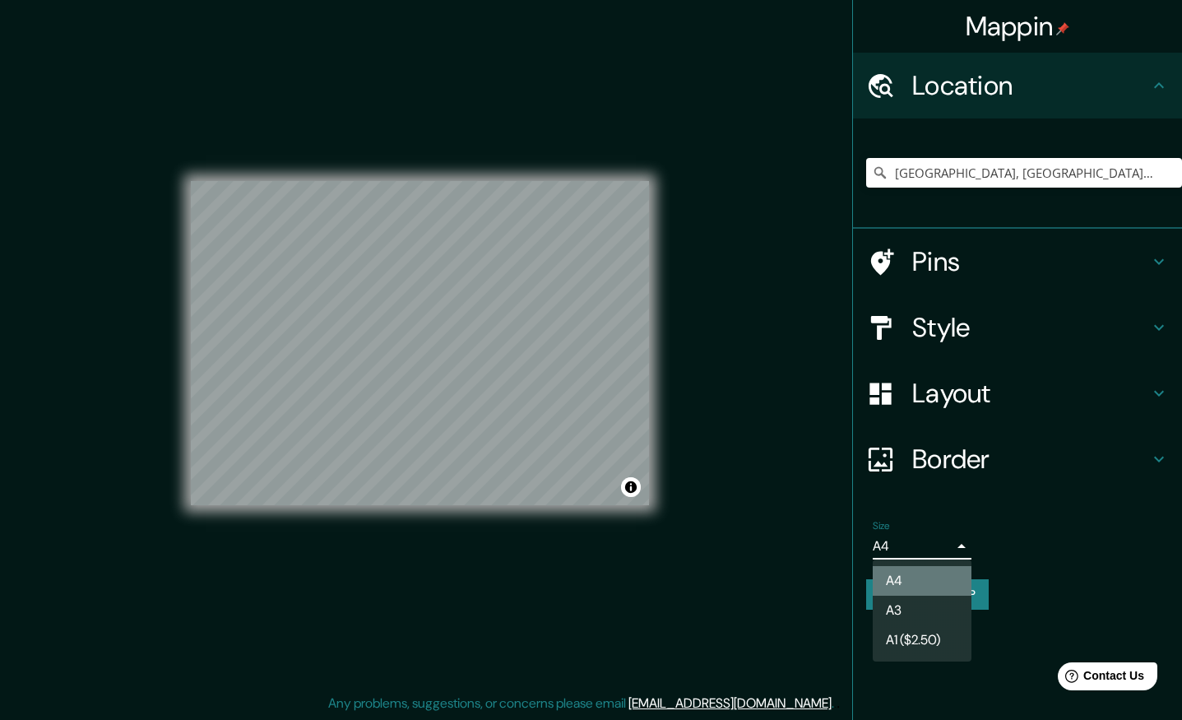
click at [926, 575] on li "A4" at bounding box center [922, 581] width 99 height 30
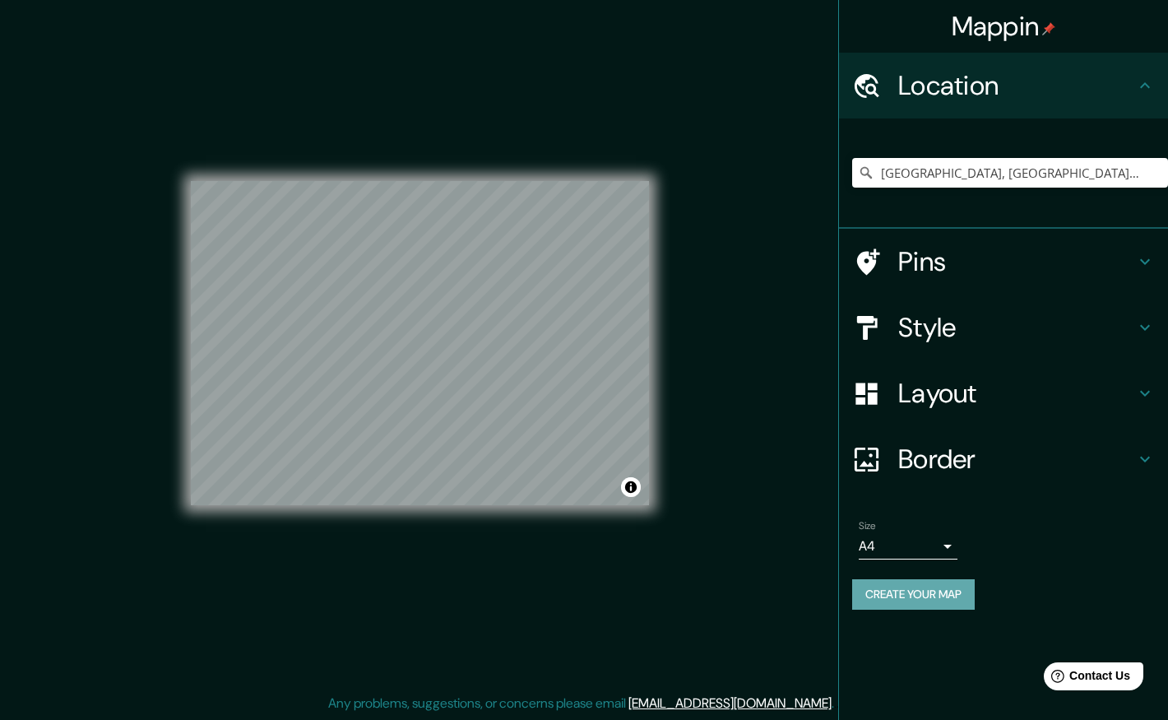
click at [937, 596] on button "Create your map" at bounding box center [913, 594] width 123 height 30
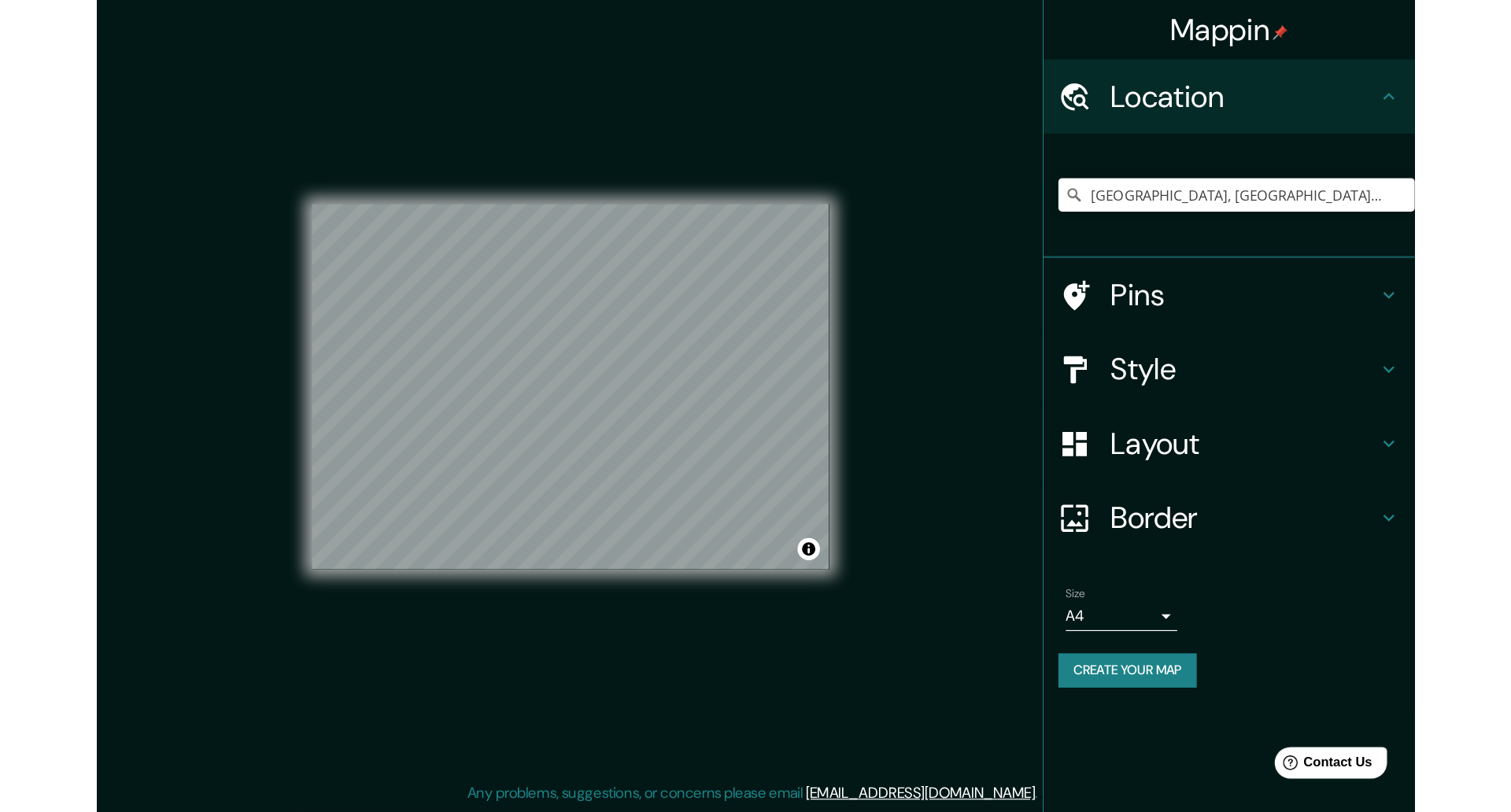
scroll to position [0, 0]
